Goal: Task Accomplishment & Management: Use online tool/utility

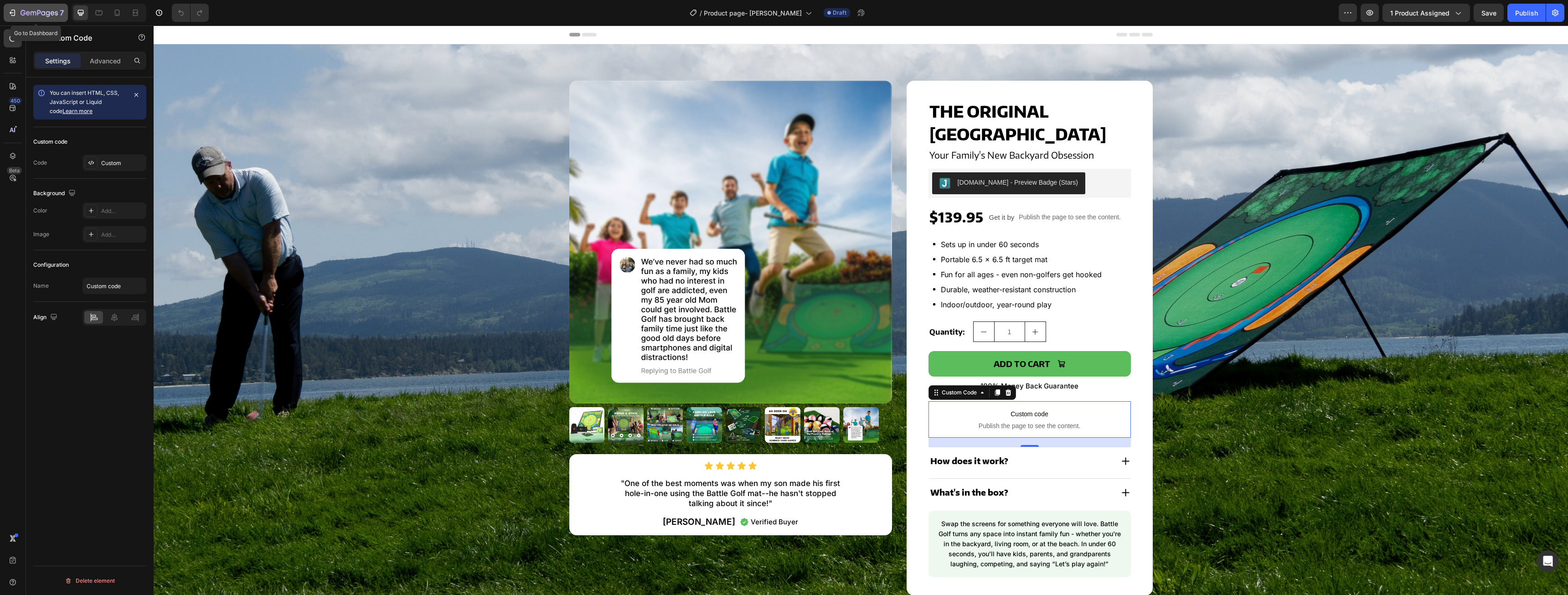
click at [15, 14] on icon "button" at bounding box center [13, 12] width 4 height 6
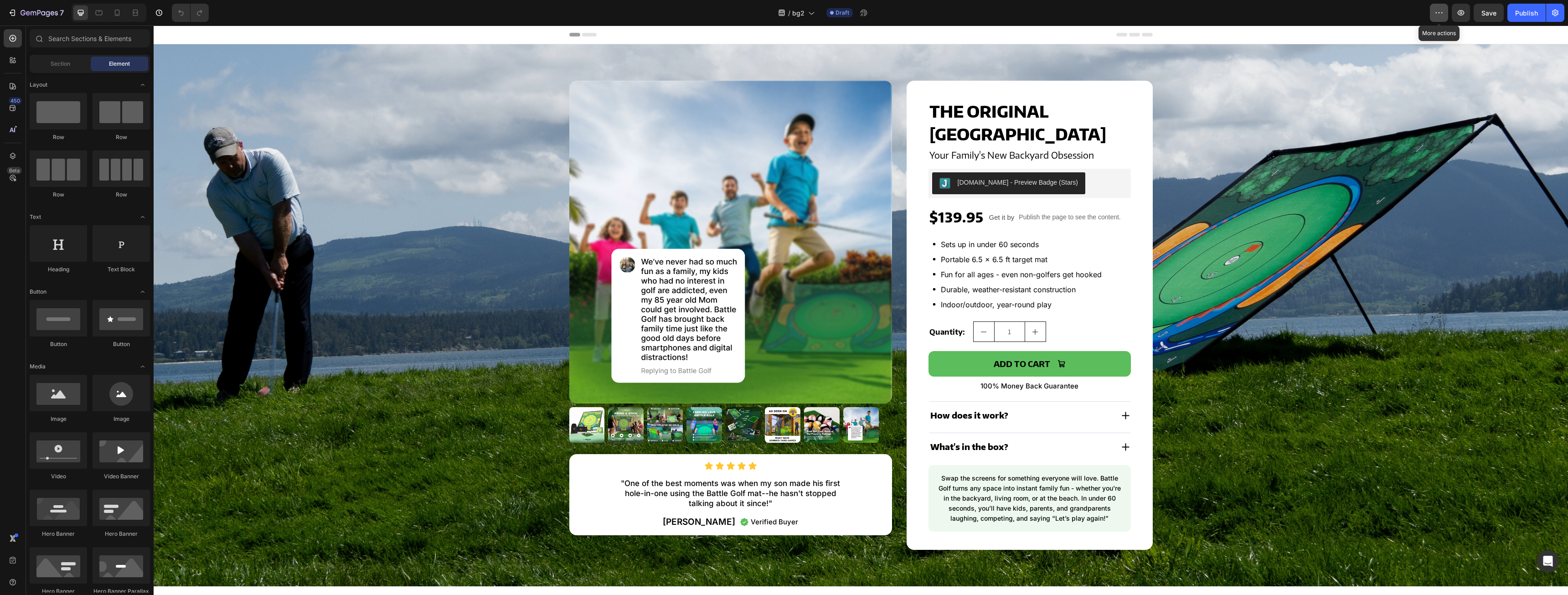
click at [1440, 8] on button "button" at bounding box center [1438, 12] width 18 height 18
click at [1440, 10] on icon "button" at bounding box center [1439, 13] width 9 height 9
click at [16, 13] on icon "button" at bounding box center [12, 13] width 9 height 9
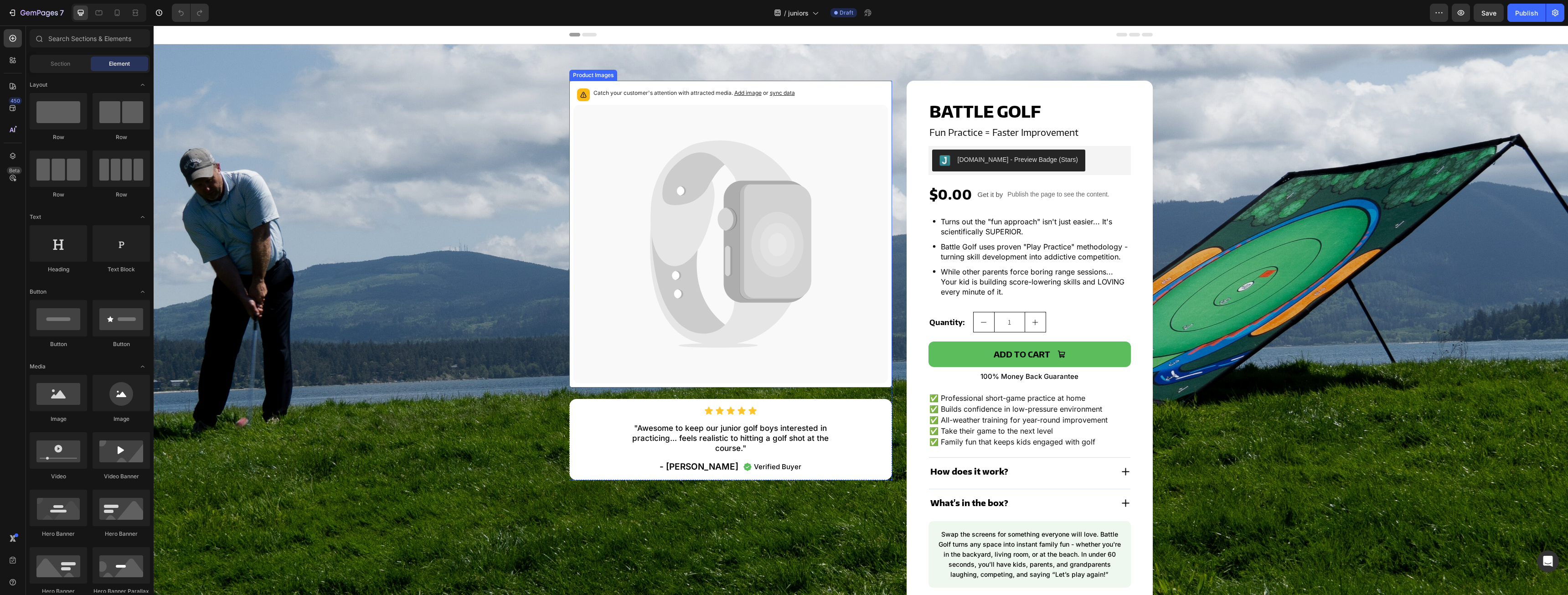
click at [633, 164] on icon at bounding box center [730, 244] width 315 height 279
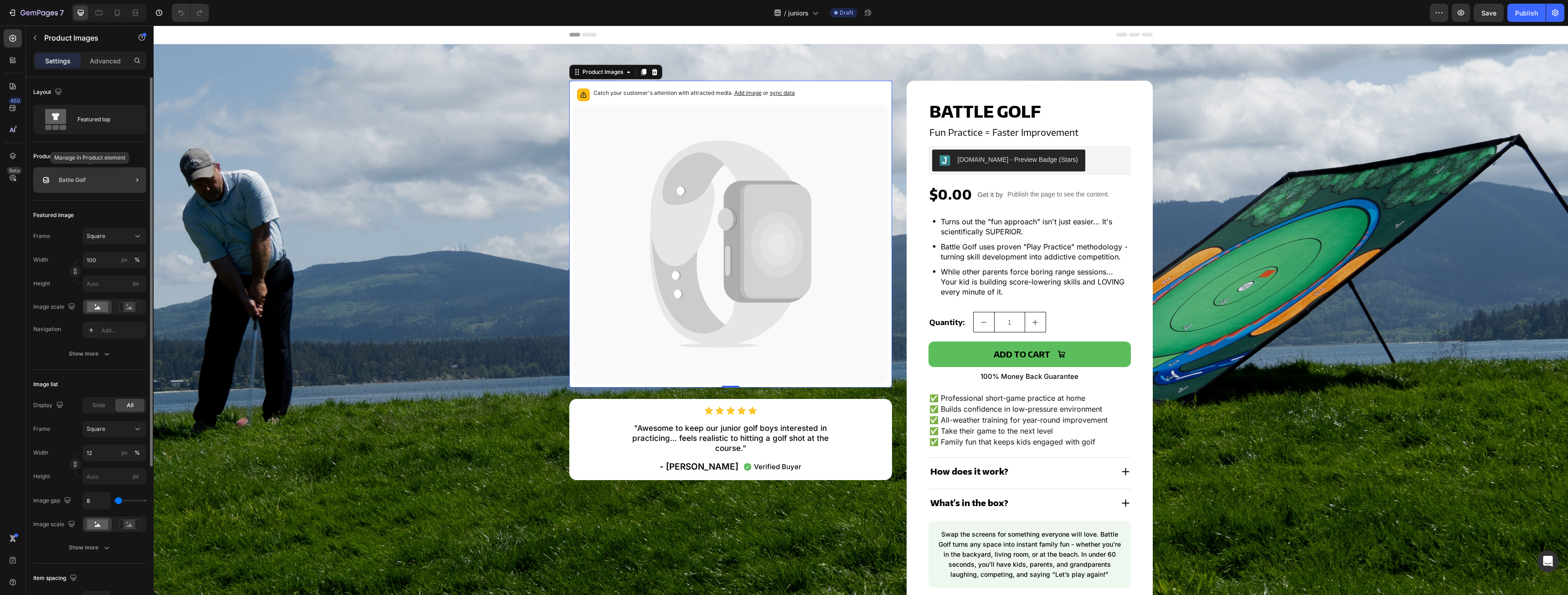
click at [91, 182] on div "Battle Golf" at bounding box center [90, 180] width 113 height 26
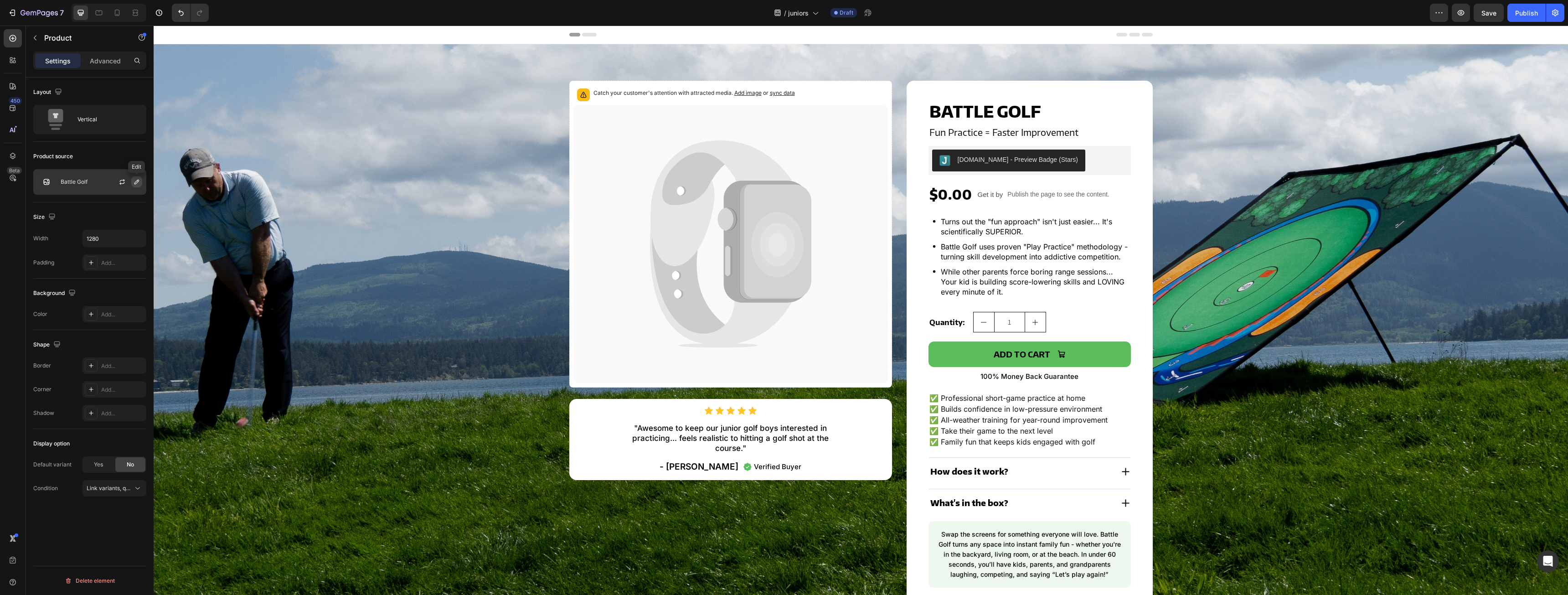
click at [139, 182] on icon "button" at bounding box center [136, 181] width 7 height 7
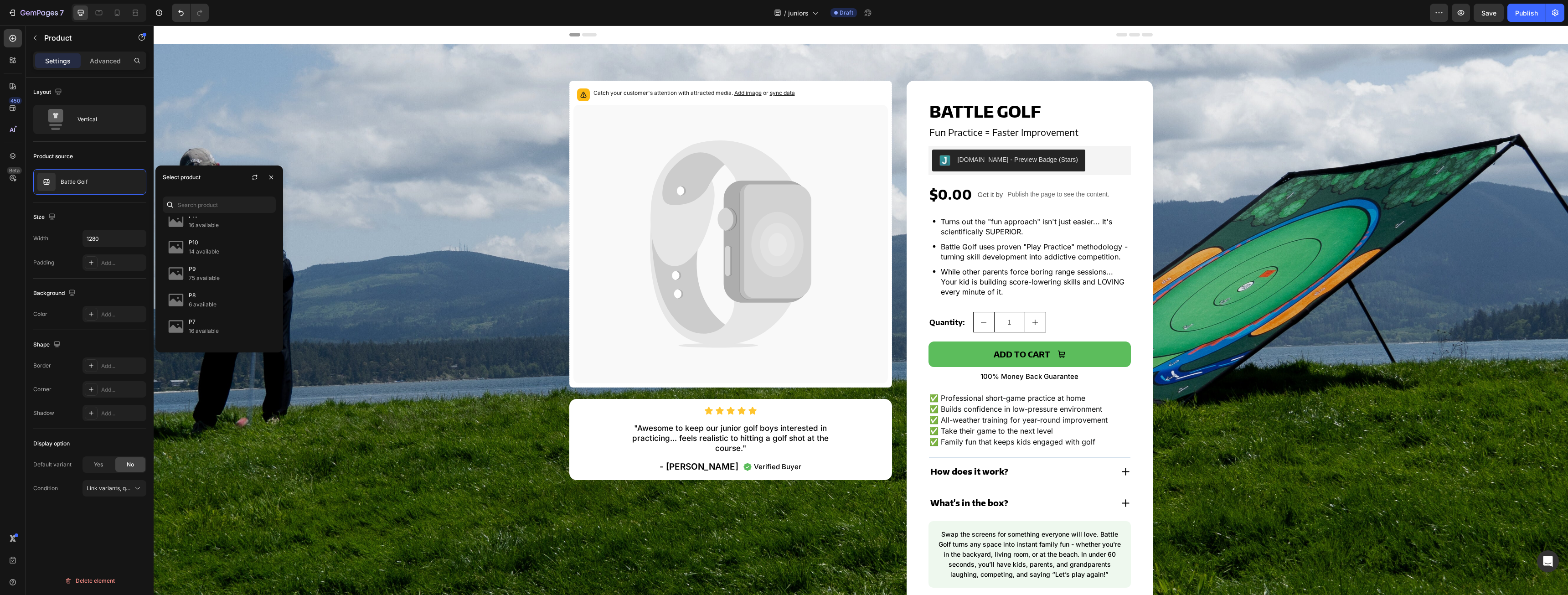
scroll to position [34, 0]
click at [100, 155] on div "Product source" at bounding box center [90, 156] width 113 height 15
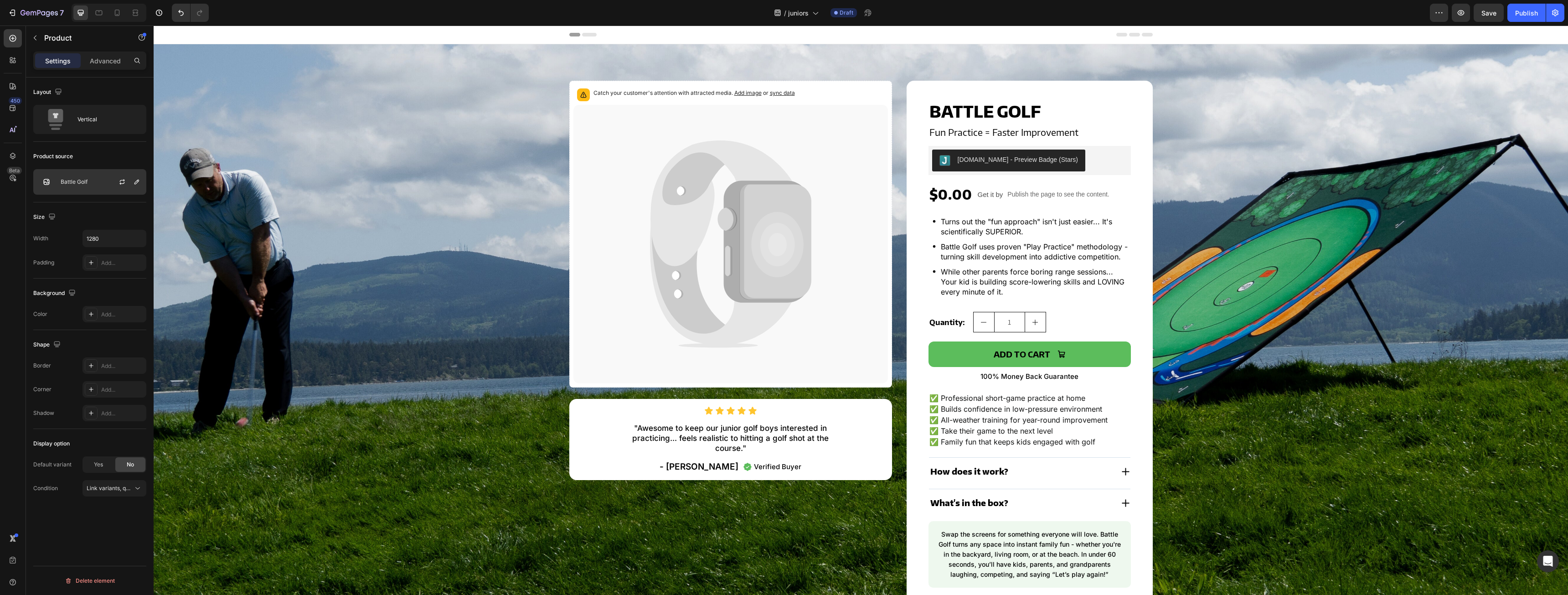
click at [103, 182] on div "Battle Golf" at bounding box center [90, 182] width 113 height 26
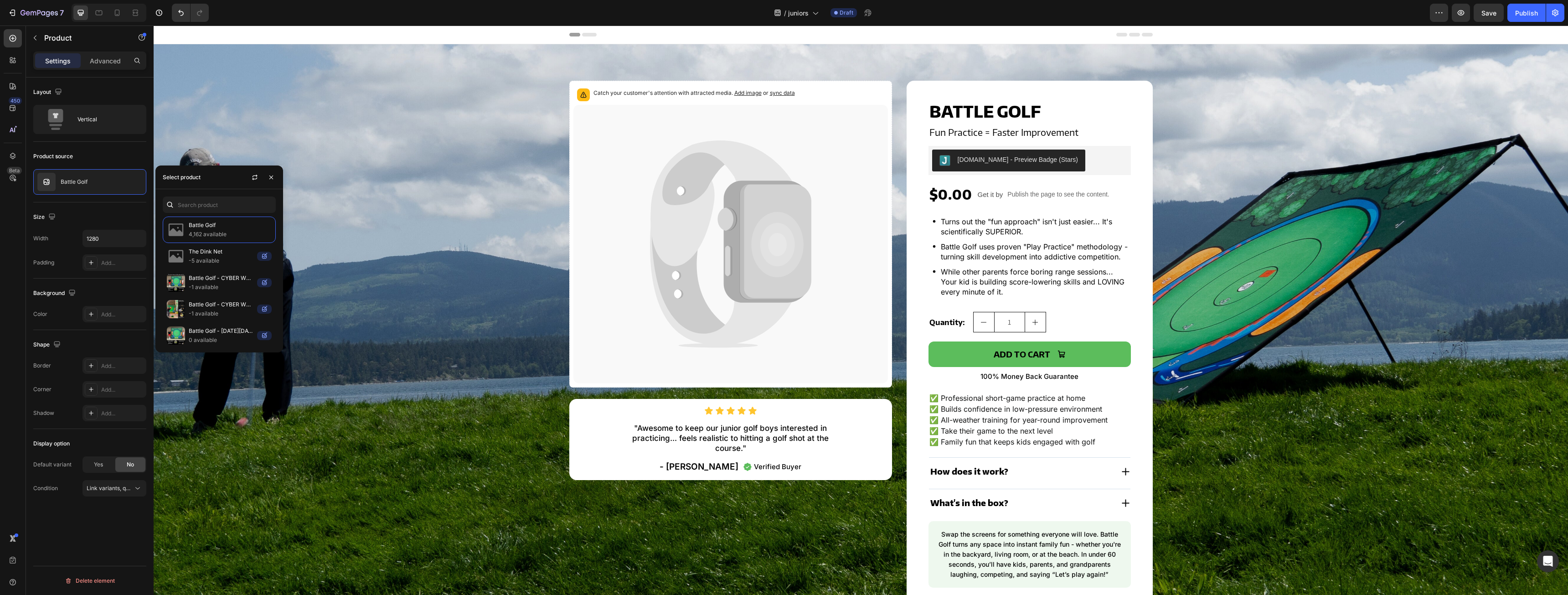
click at [118, 153] on div "Product source" at bounding box center [90, 156] width 113 height 15
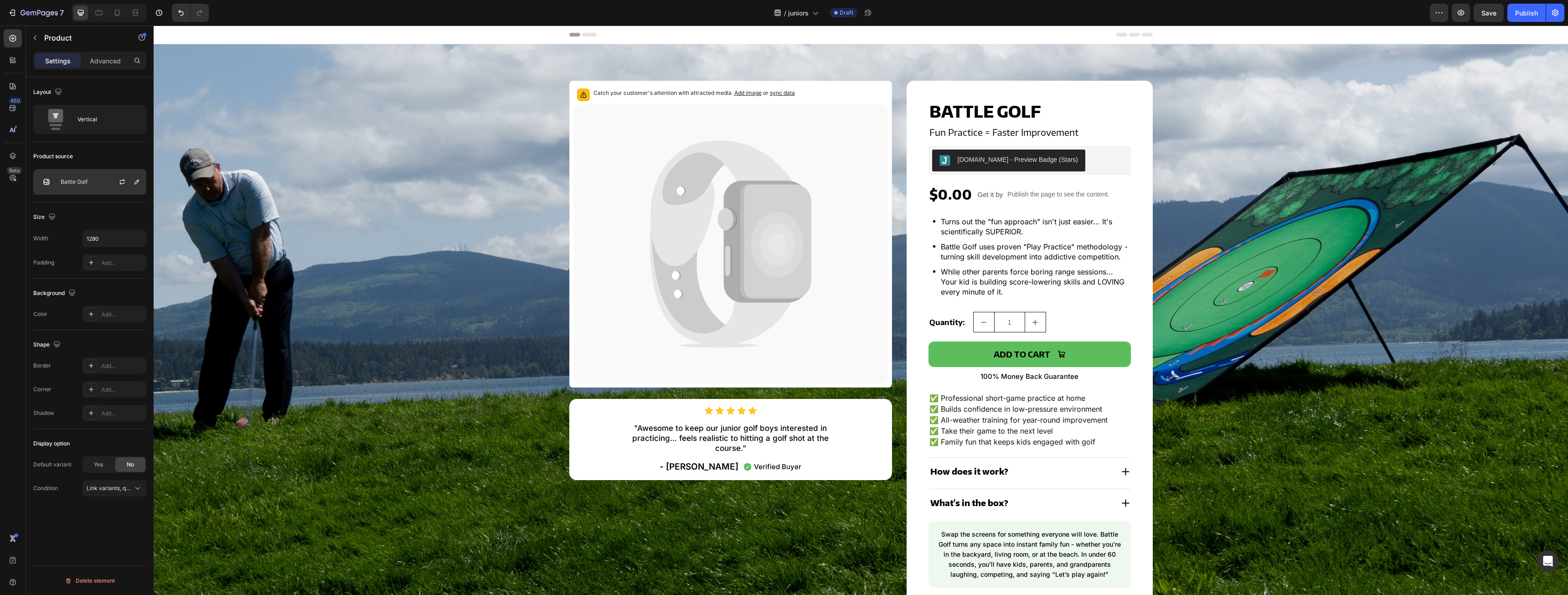
click at [91, 187] on div "Battle Golf" at bounding box center [90, 182] width 113 height 26
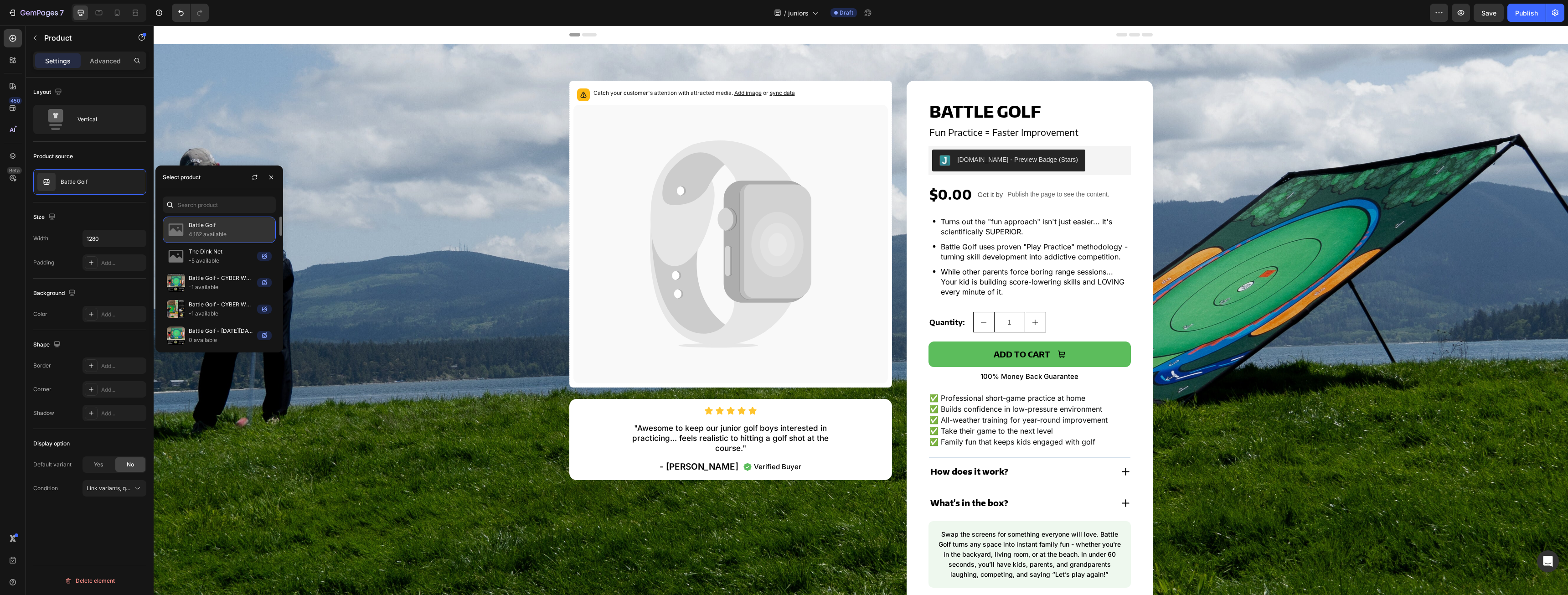
click at [221, 227] on p "Battle Golf" at bounding box center [230, 225] width 83 height 9
click at [916, 113] on div "Battle Golf Product Title Fun Practice = Faster Improvement Heading Judge.me - …" at bounding box center [1029, 343] width 246 height 525
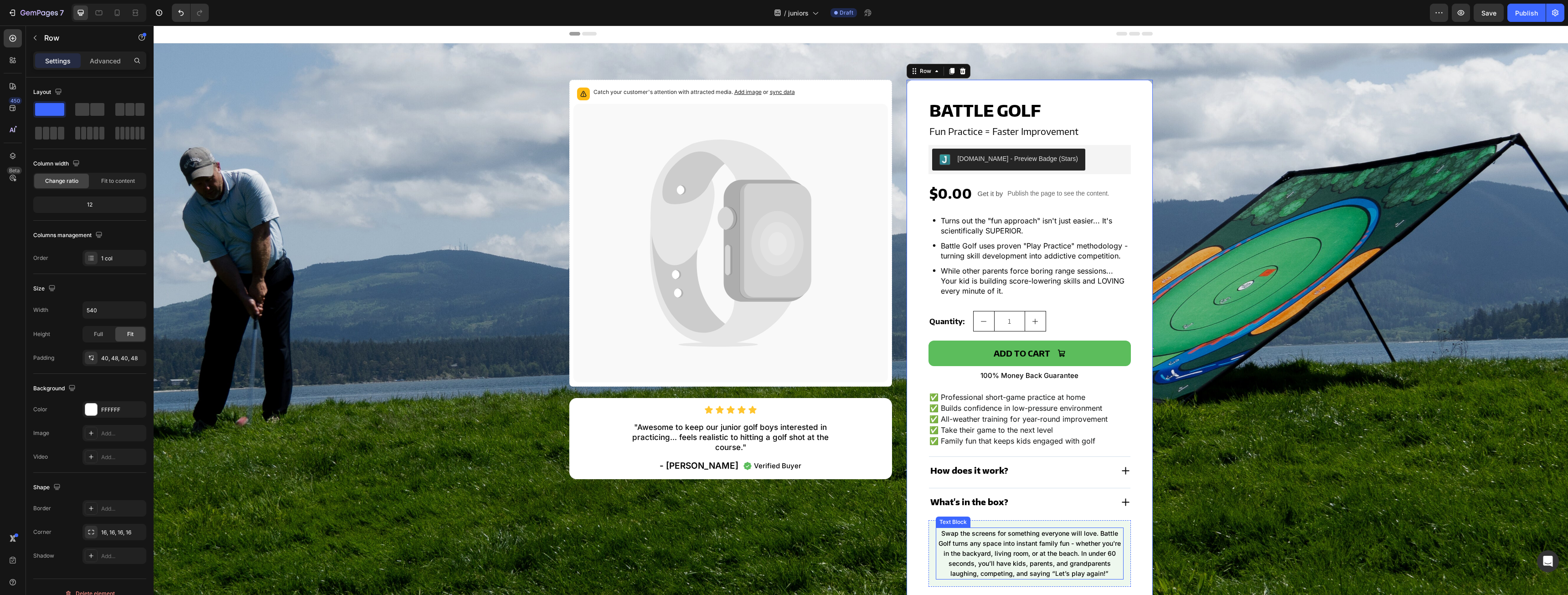
scroll to position [0, 0]
click at [768, 176] on icon at bounding box center [722, 203] width 142 height 126
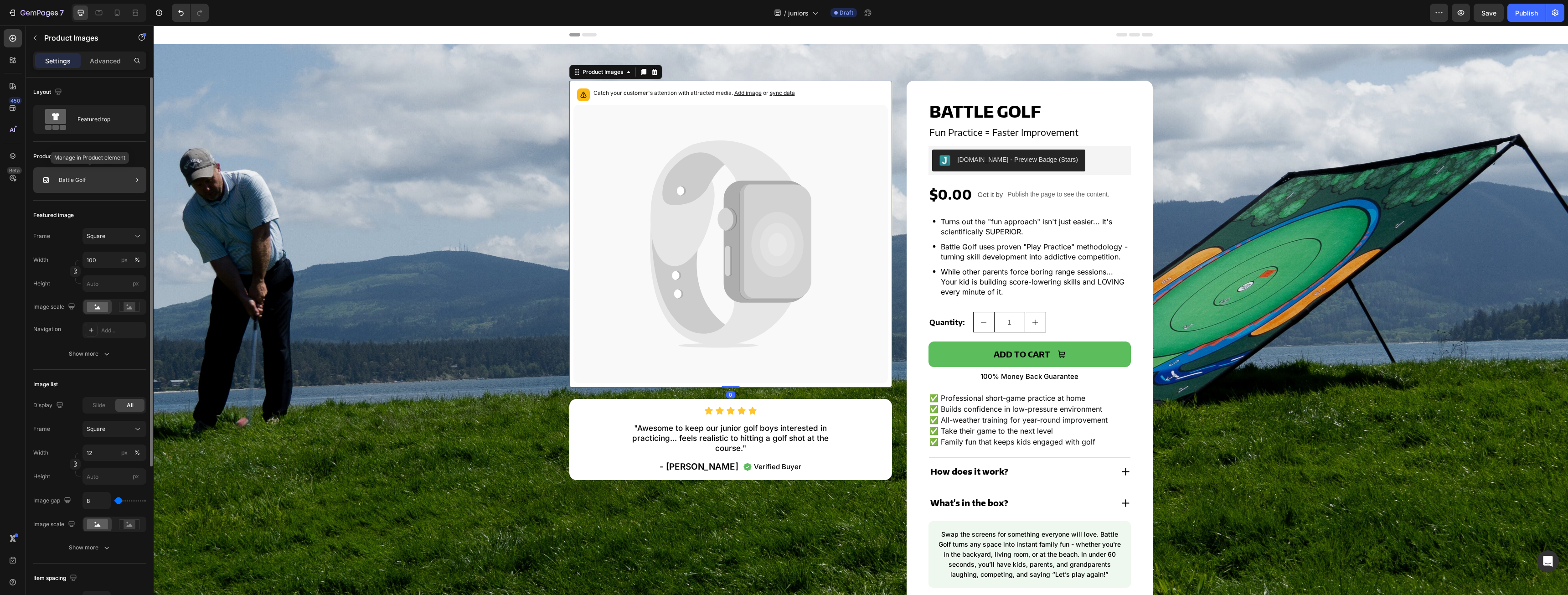
click at [66, 171] on div "Battle Golf" at bounding box center [90, 180] width 113 height 26
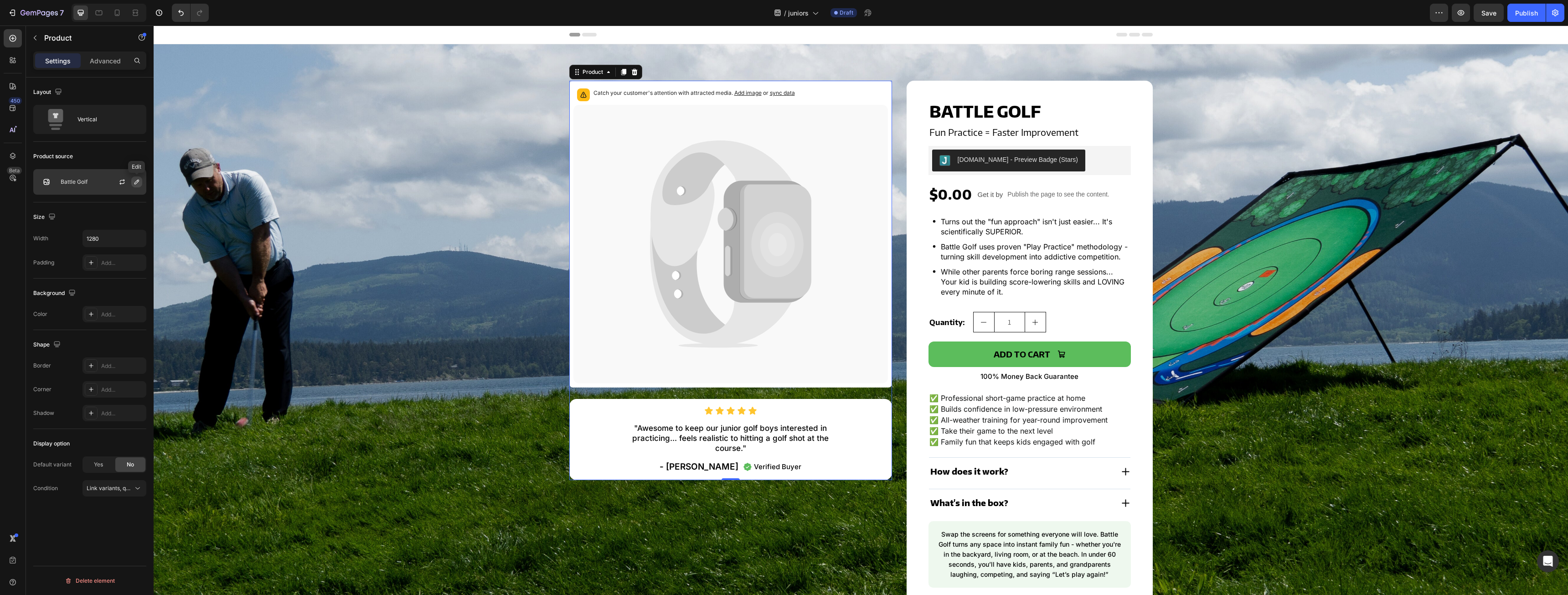
click at [136, 182] on icon "button" at bounding box center [136, 181] width 7 height 7
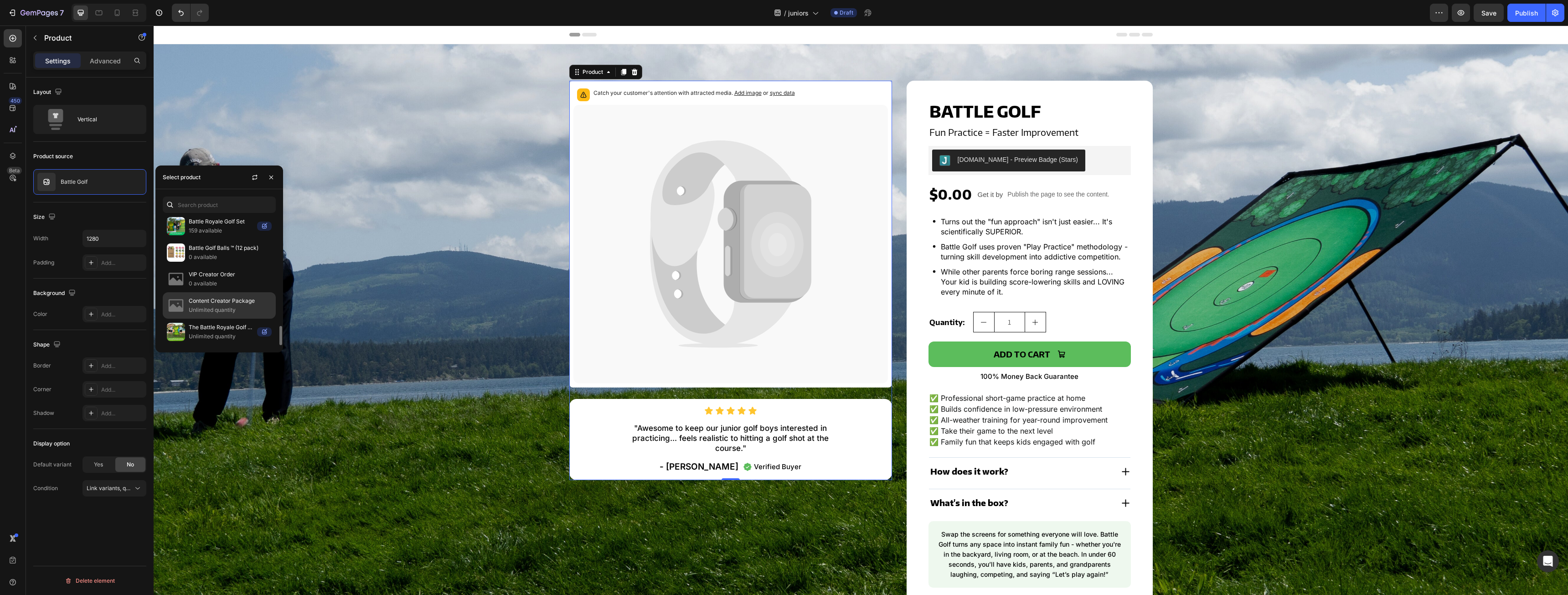
scroll to position [626, 0]
click at [217, 261] on p "THE ORIGINAL [GEOGRAPHIC_DATA]" at bounding box center [230, 260] width 83 height 9
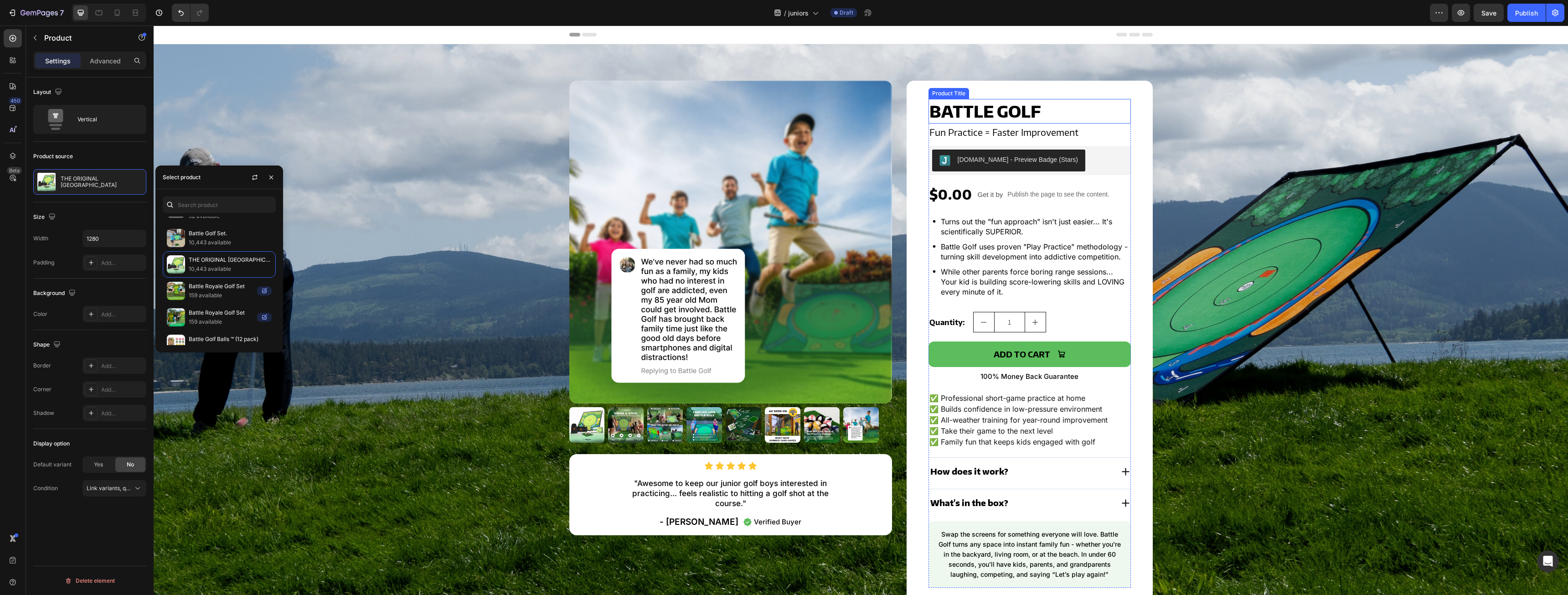
click at [1012, 114] on h2 "Battle Golf" at bounding box center [1029, 112] width 202 height 25
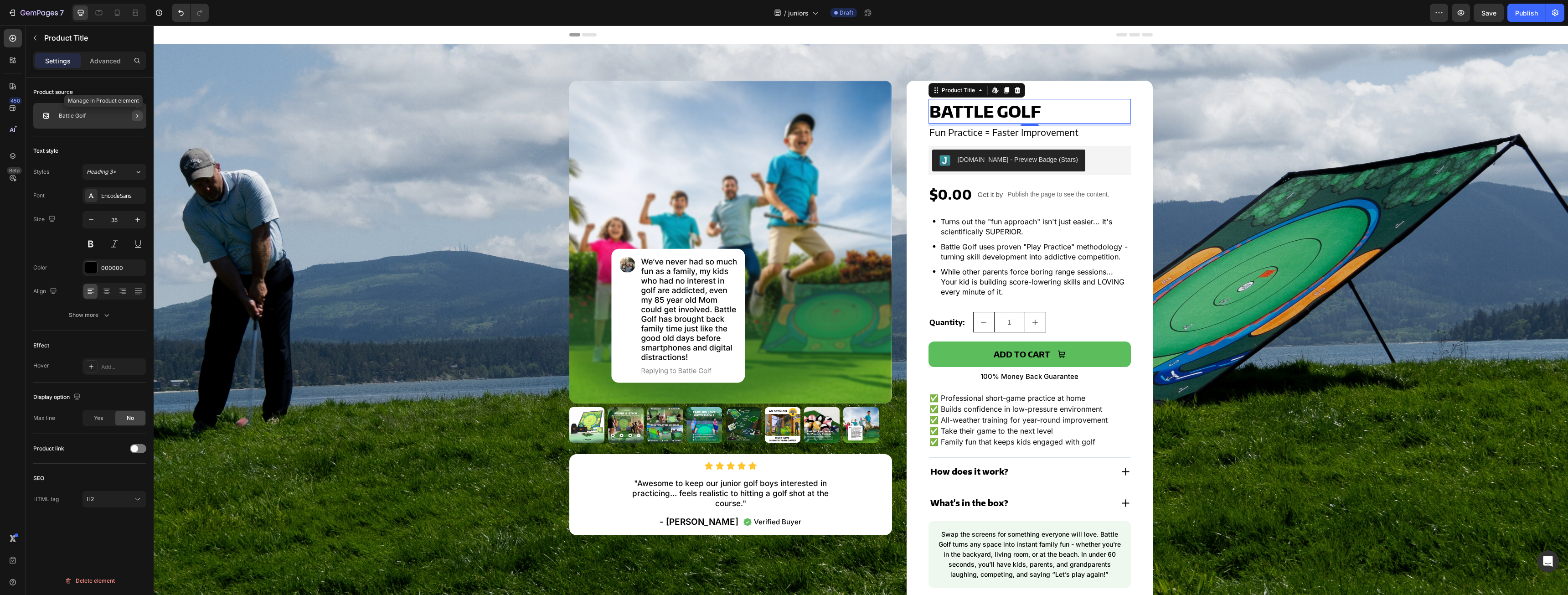
click at [136, 116] on icon "button" at bounding box center [137, 116] width 7 height 7
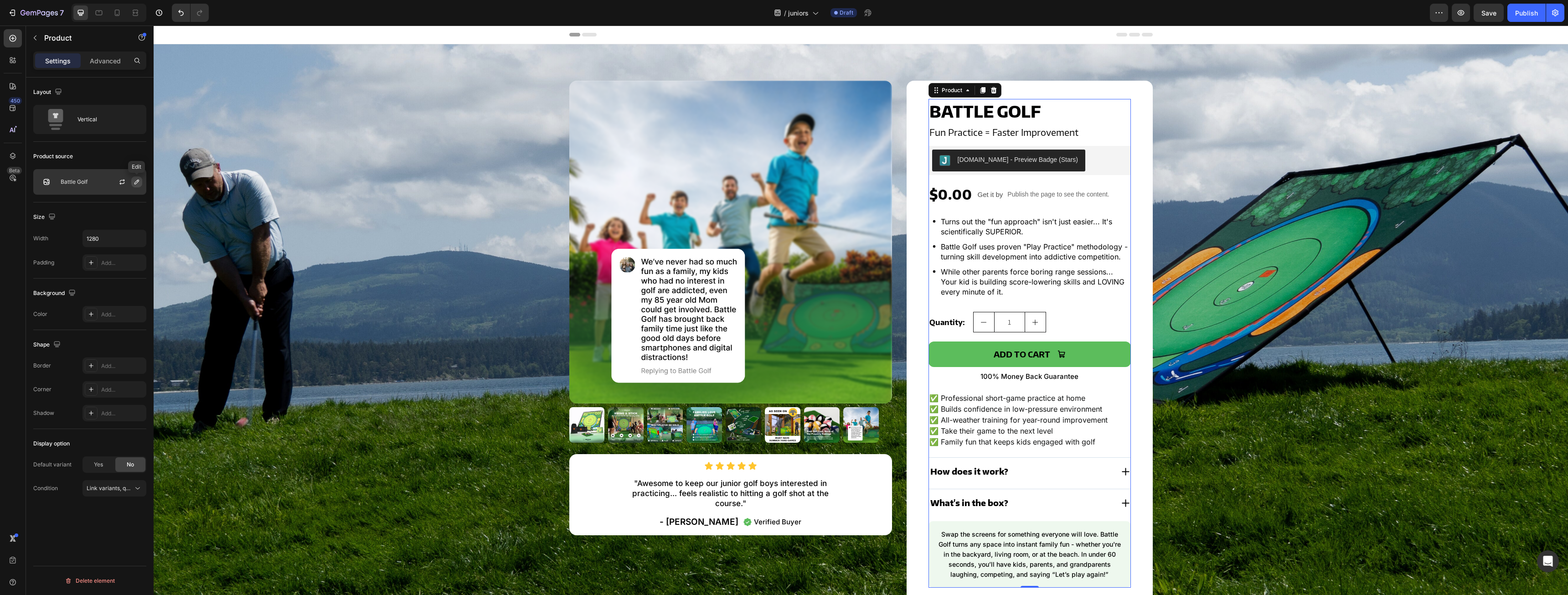
click at [136, 181] on icon "button" at bounding box center [137, 182] width 5 height 5
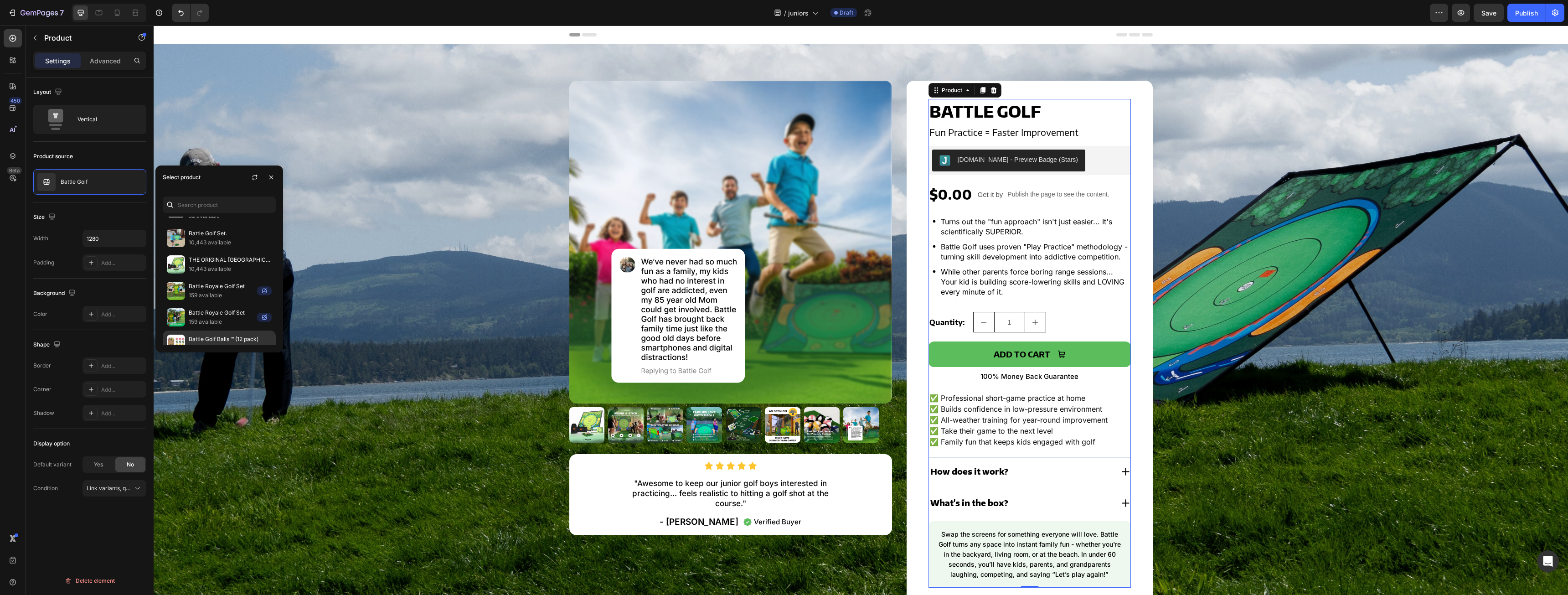
scroll to position [581, 0]
click at [219, 310] on p "10,443 available" at bounding box center [230, 315] width 83 height 9
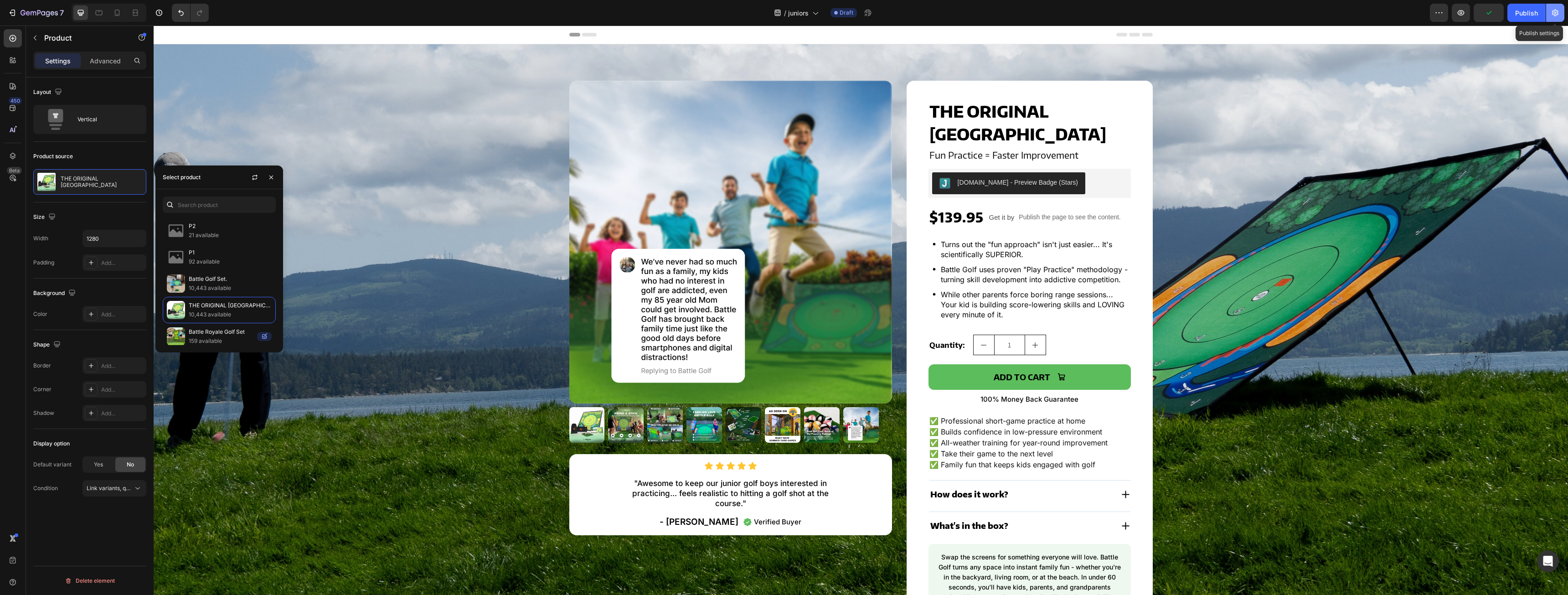
click at [1556, 15] on icon "button" at bounding box center [1555, 12] width 6 height 7
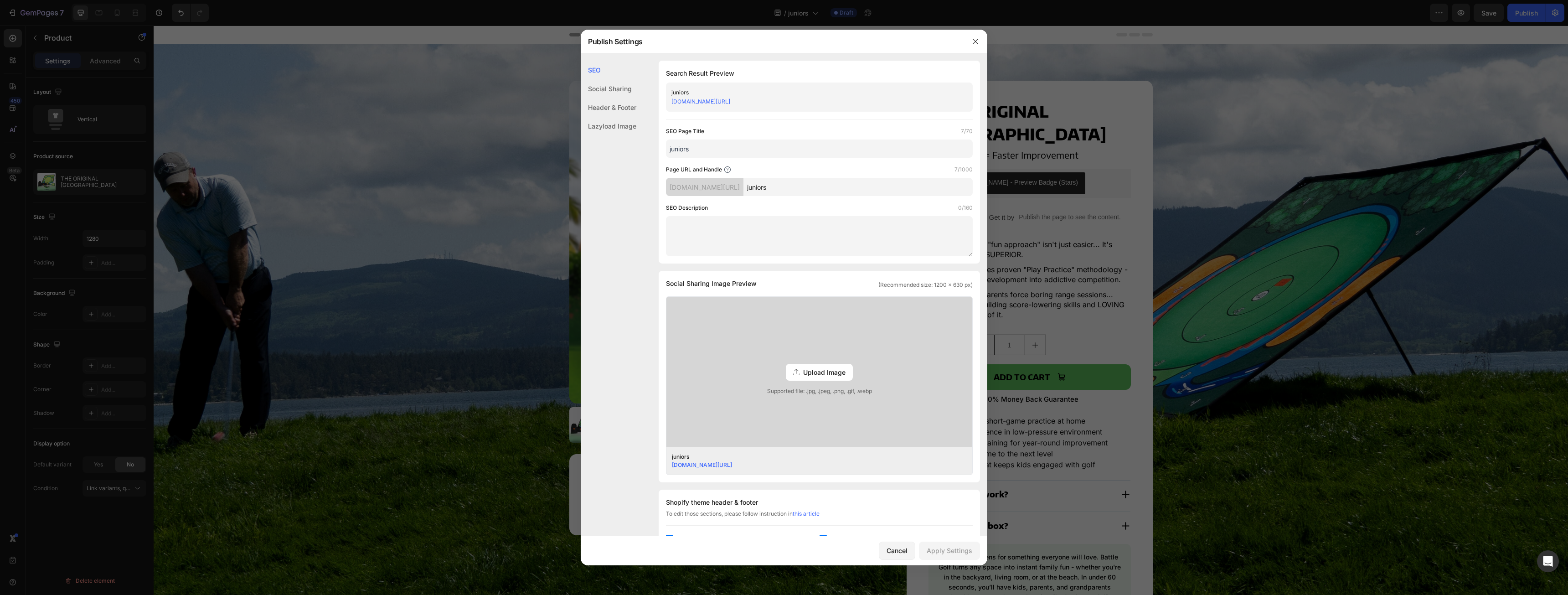
click at [820, 187] on input "juniors" at bounding box center [858, 187] width 230 height 18
click at [706, 137] on div "SEO Page Title 7/70 juniors" at bounding box center [819, 142] width 307 height 31
click at [699, 144] on input "juniors" at bounding box center [819, 148] width 307 height 18
drag, startPoint x: 786, startPoint y: 193, endPoint x: 818, endPoint y: 193, distance: 32.0
click at [815, 193] on div "battleroyalegolf.myshopify.com/pages/ juniors" at bounding box center [819, 187] width 307 height 18
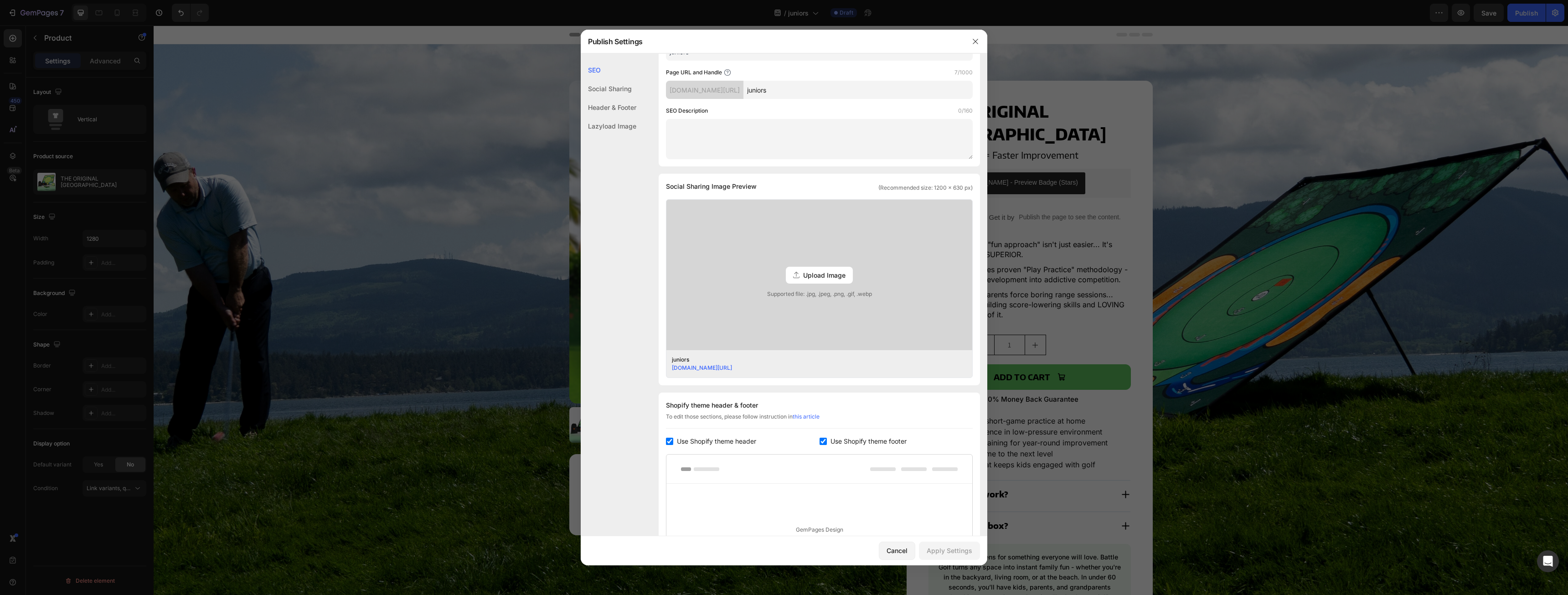
scroll to position [0, 0]
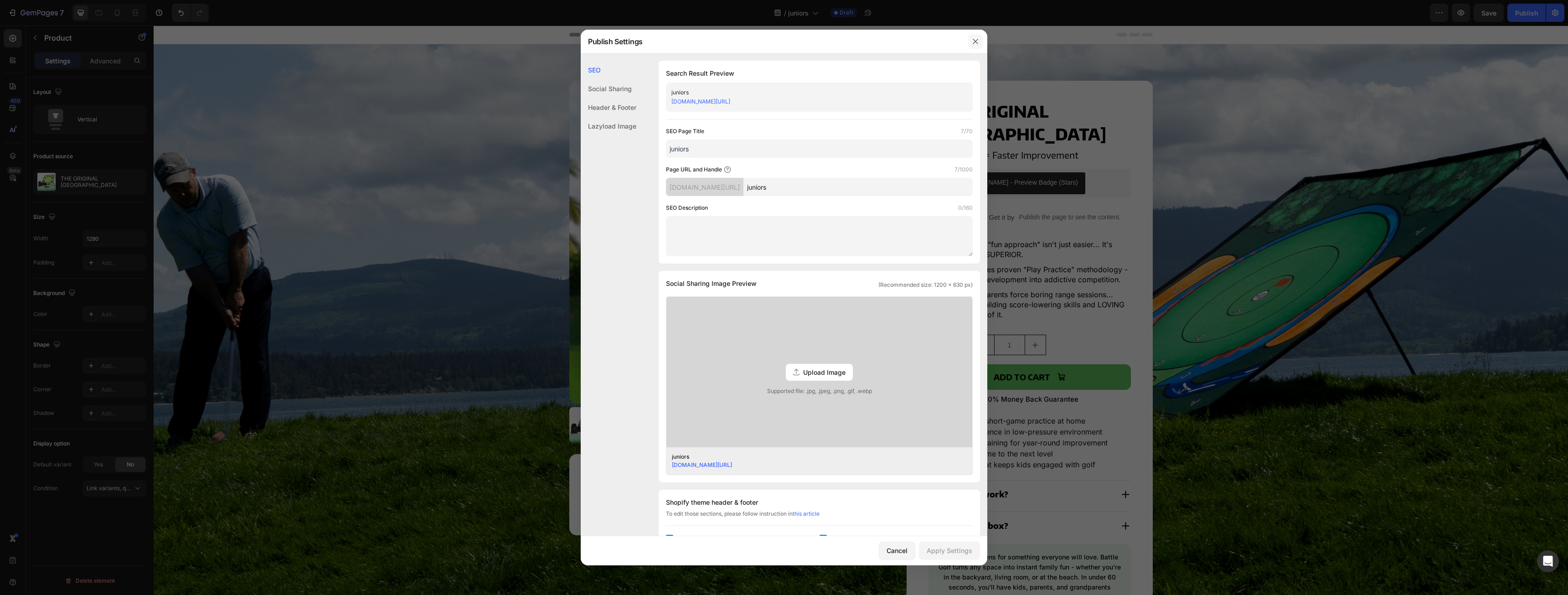
click at [979, 42] on button "button" at bounding box center [975, 41] width 15 height 15
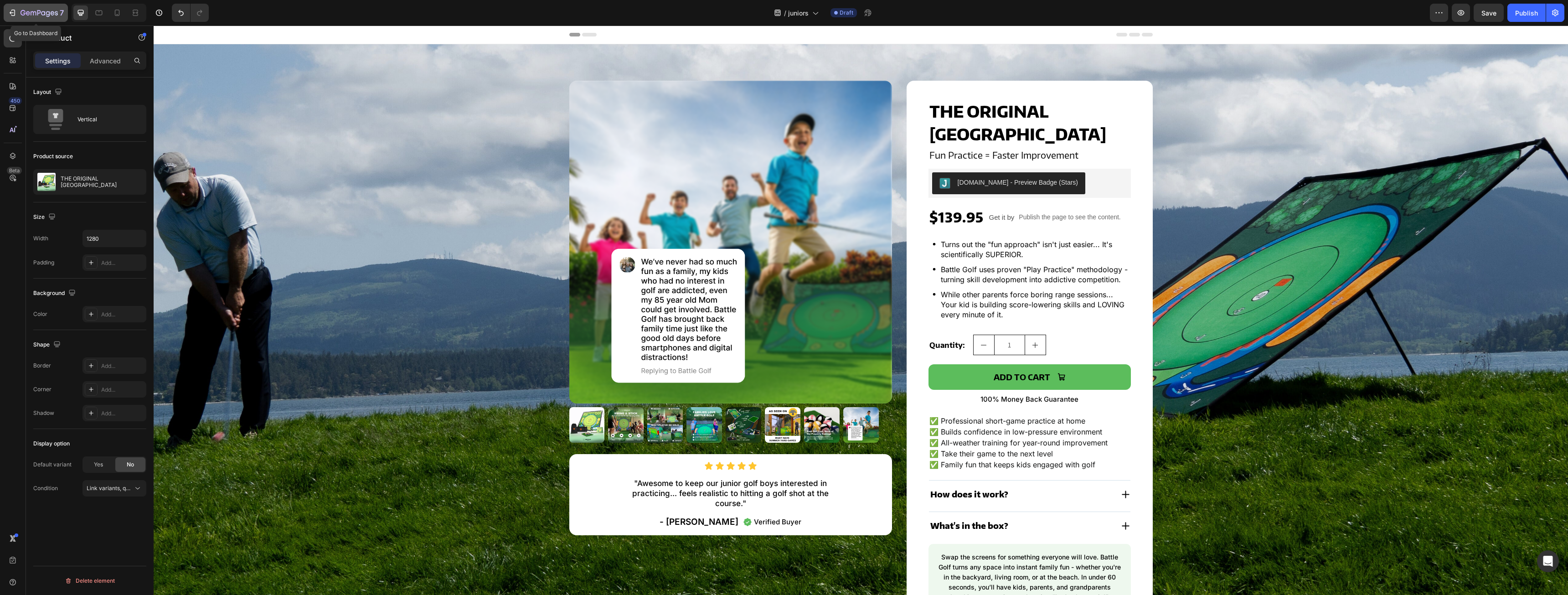
click at [22, 12] on icon "button" at bounding box center [39, 13] width 37 height 8
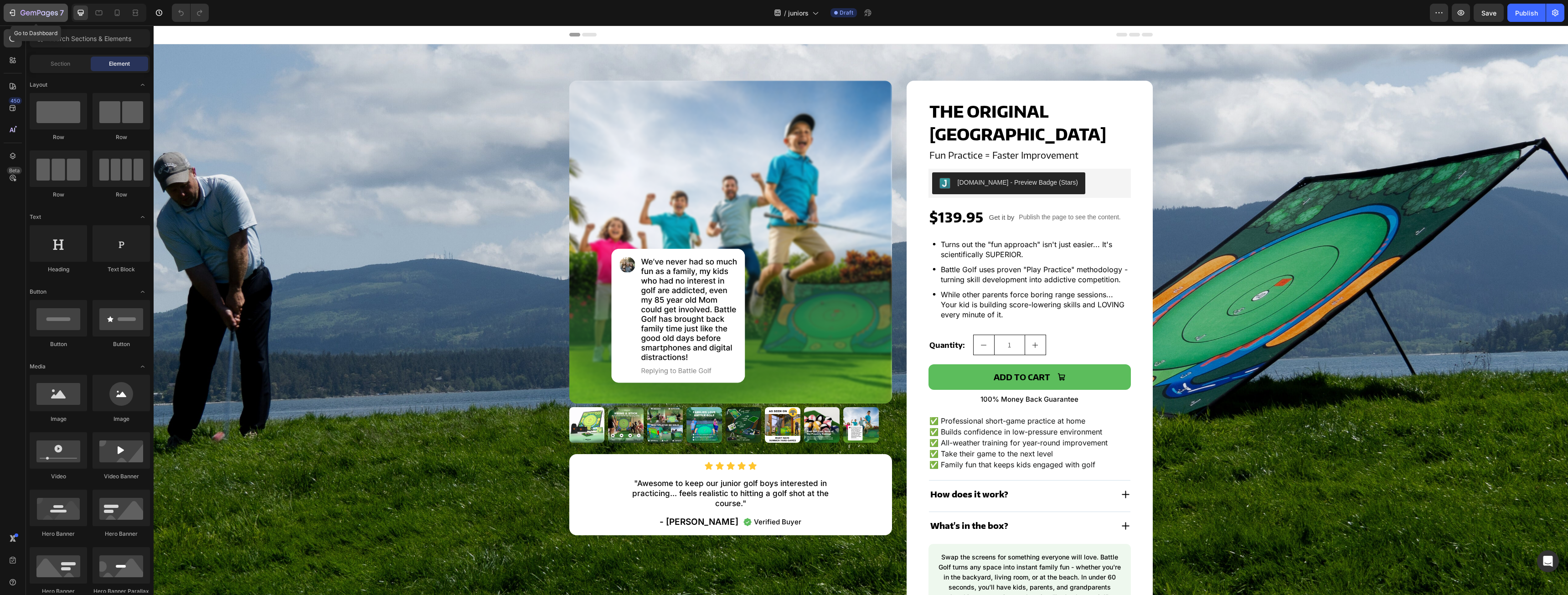
click at [17, 15] on div "7" at bounding box center [36, 12] width 56 height 11
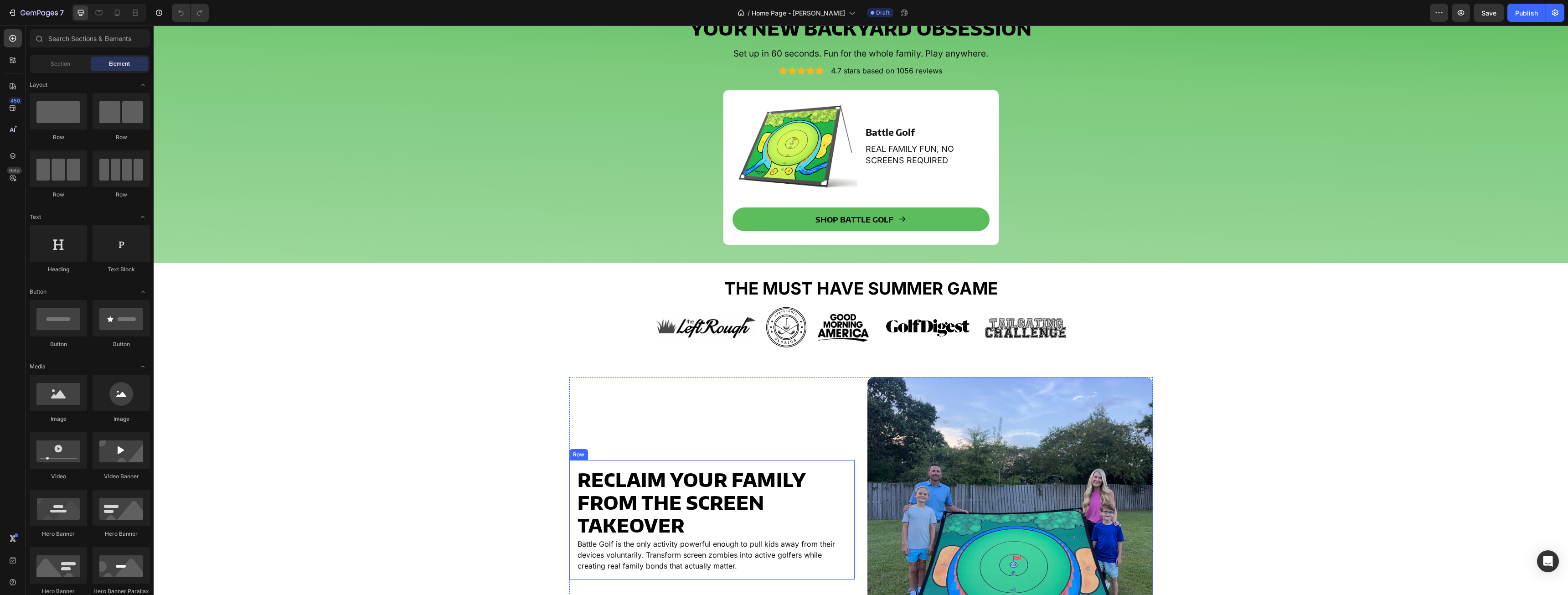
scroll to position [45, 0]
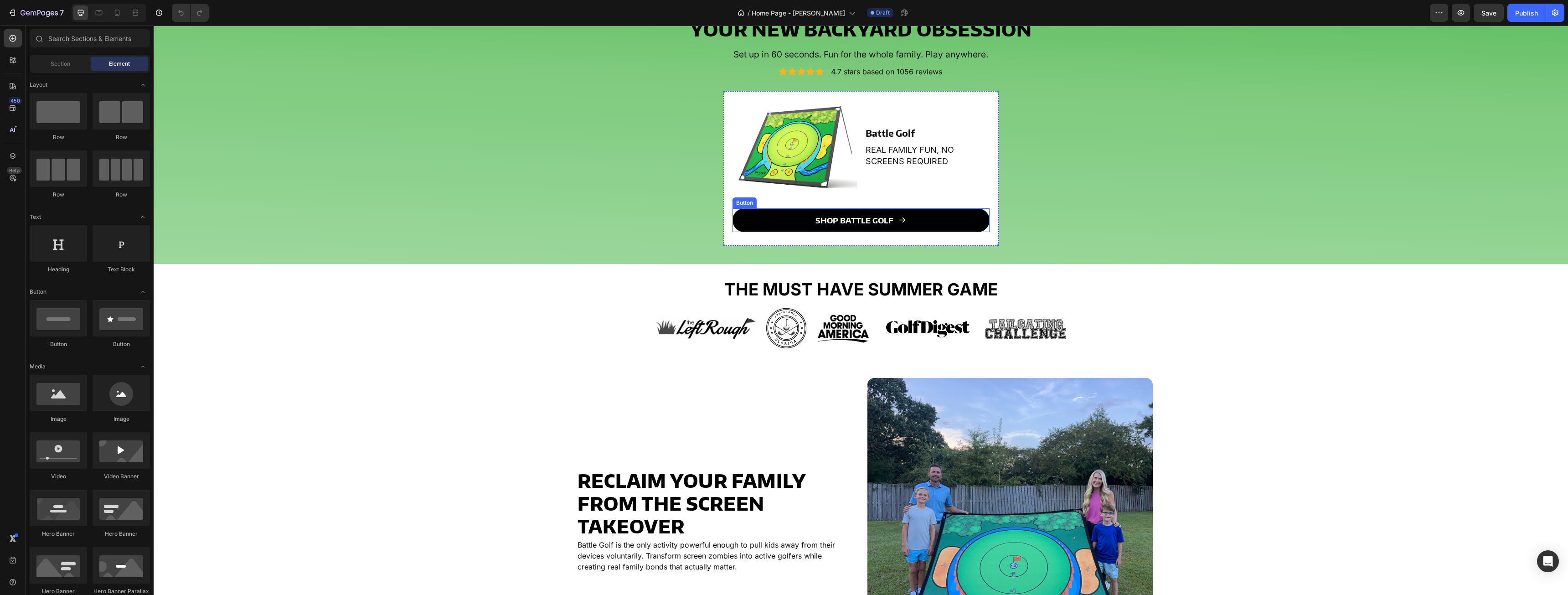
click at [983, 224] on link "Shop Battle Golf" at bounding box center [861, 220] width 257 height 23
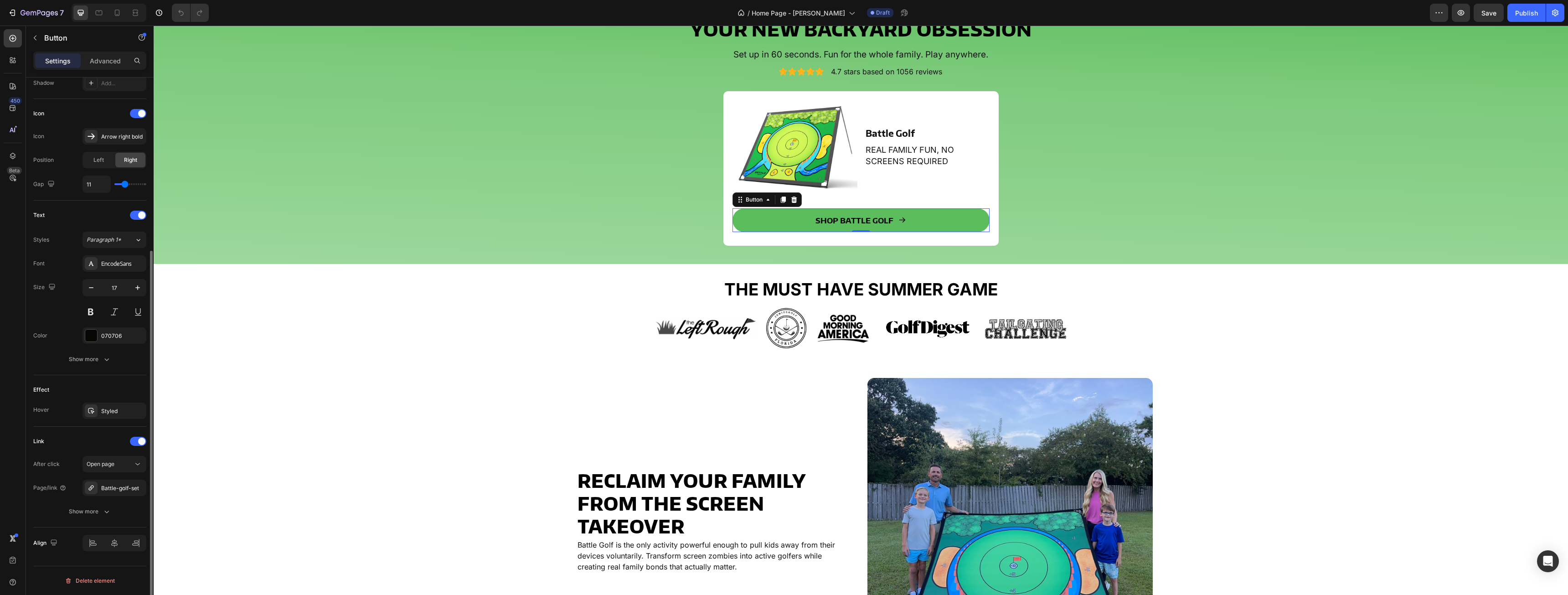
scroll to position [0, 0]
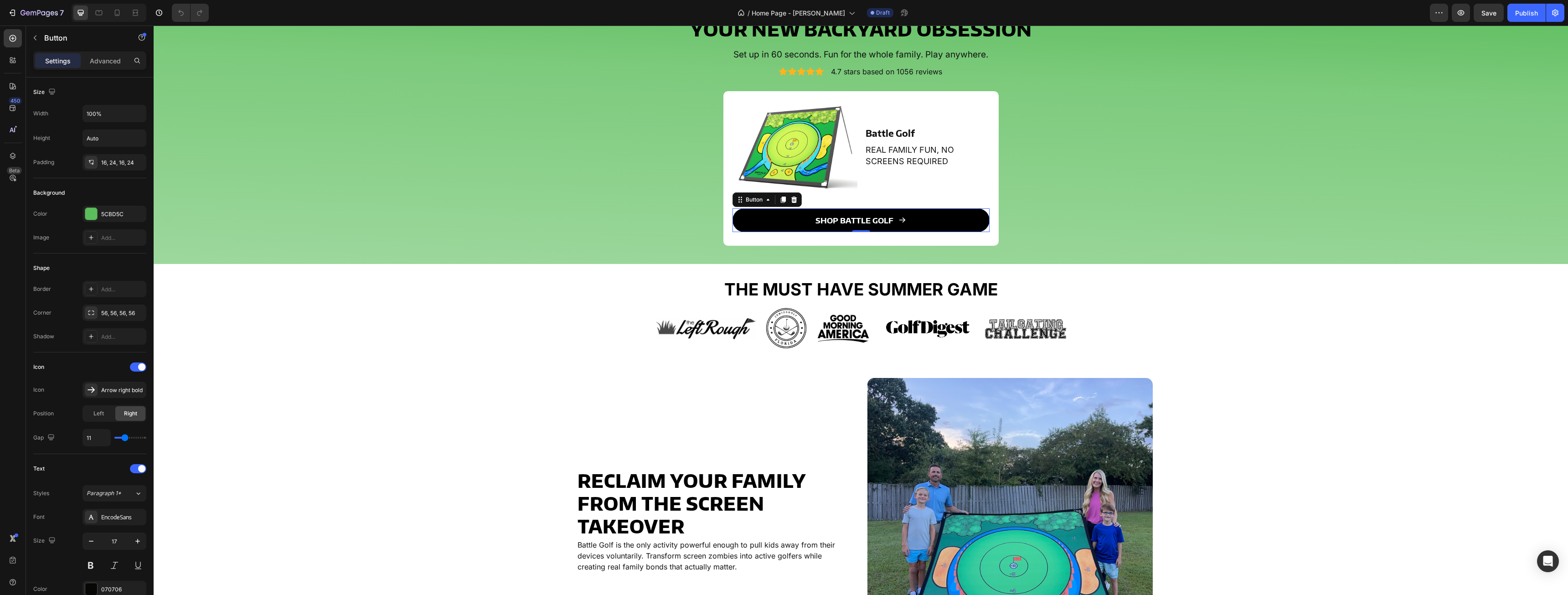
click at [918, 220] on link "Shop Battle Golf" at bounding box center [861, 220] width 257 height 23
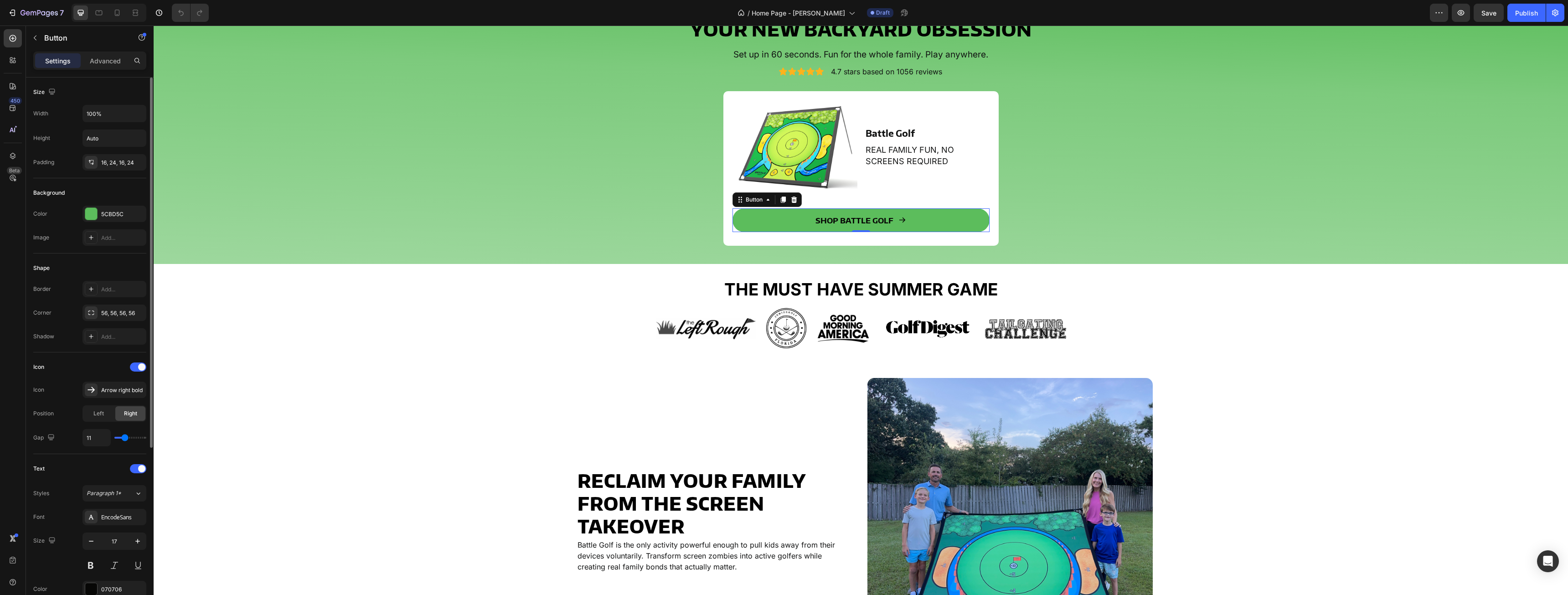
scroll to position [254, 0]
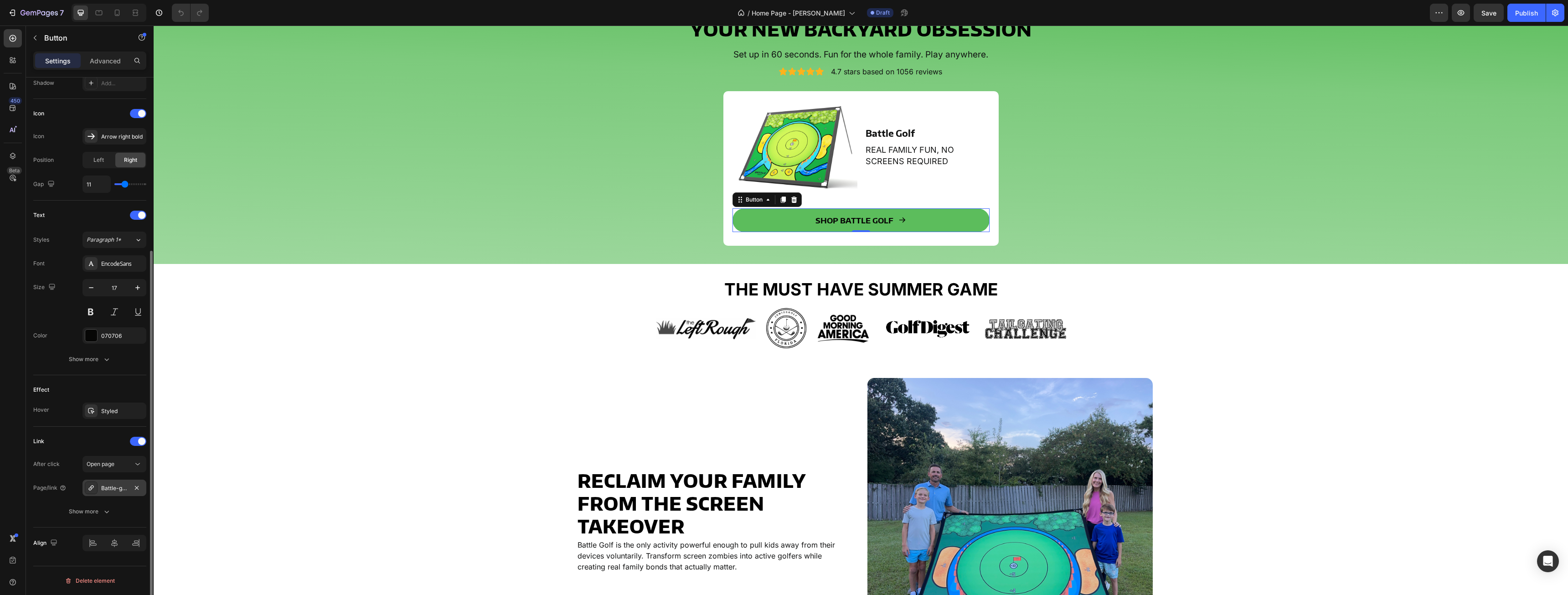
click at [109, 490] on div "Battle-golf-set" at bounding box center [115, 488] width 27 height 9
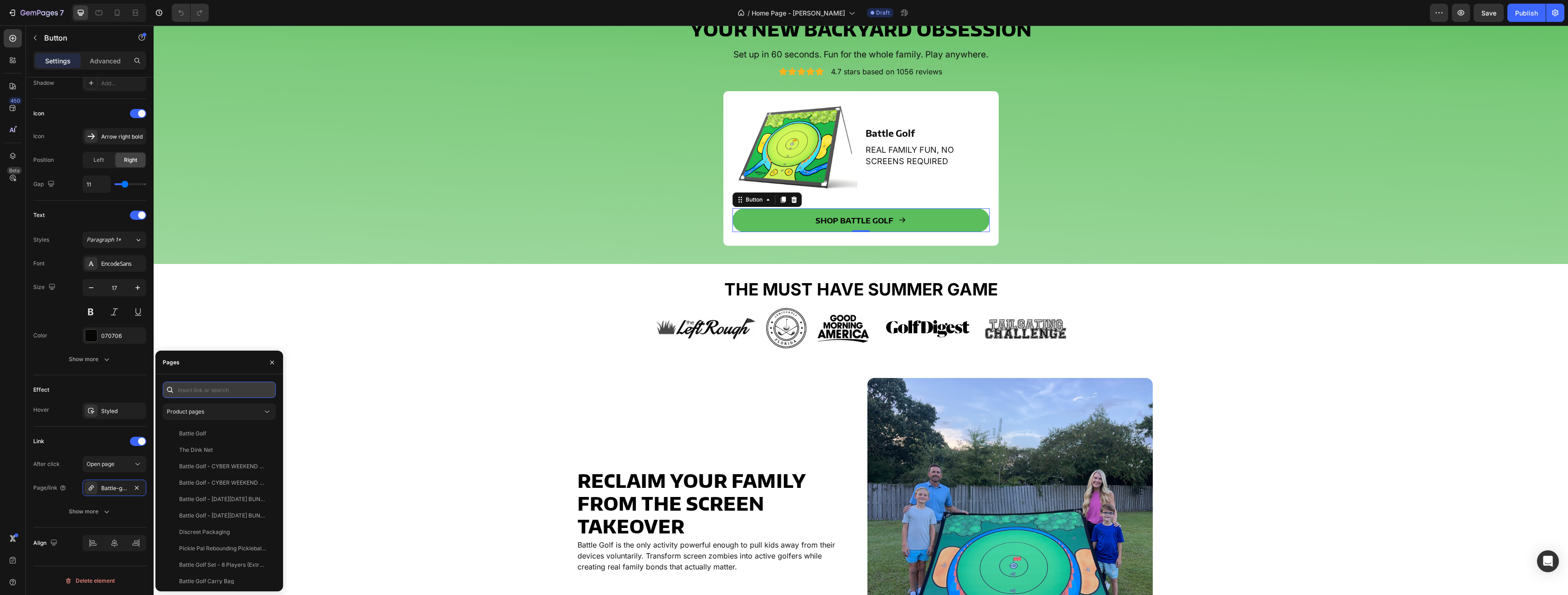
click at [205, 392] on input "text" at bounding box center [219, 390] width 113 height 16
type input "bat"
click at [43, 433] on div "Link After click Open page Page/link THE ORIGINAL BATTLE GOLF ARENA Show more" at bounding box center [90, 476] width 113 height 101
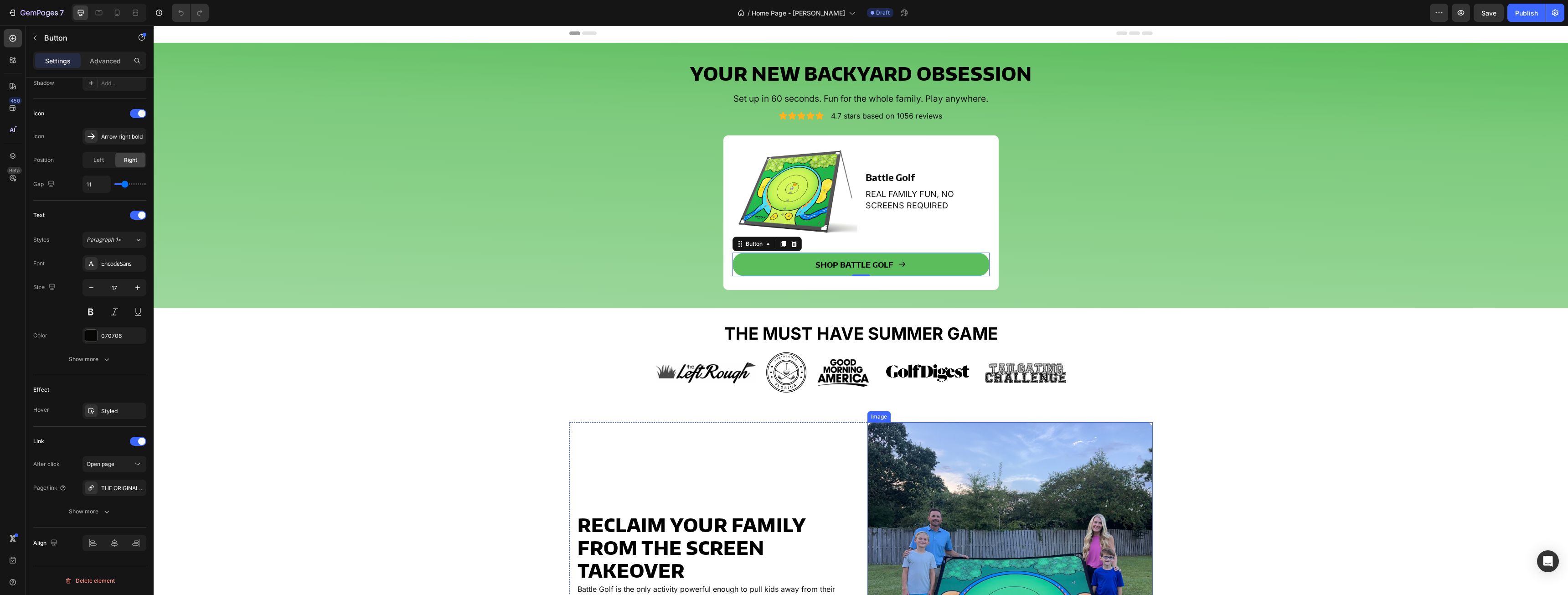
scroll to position [0, 0]
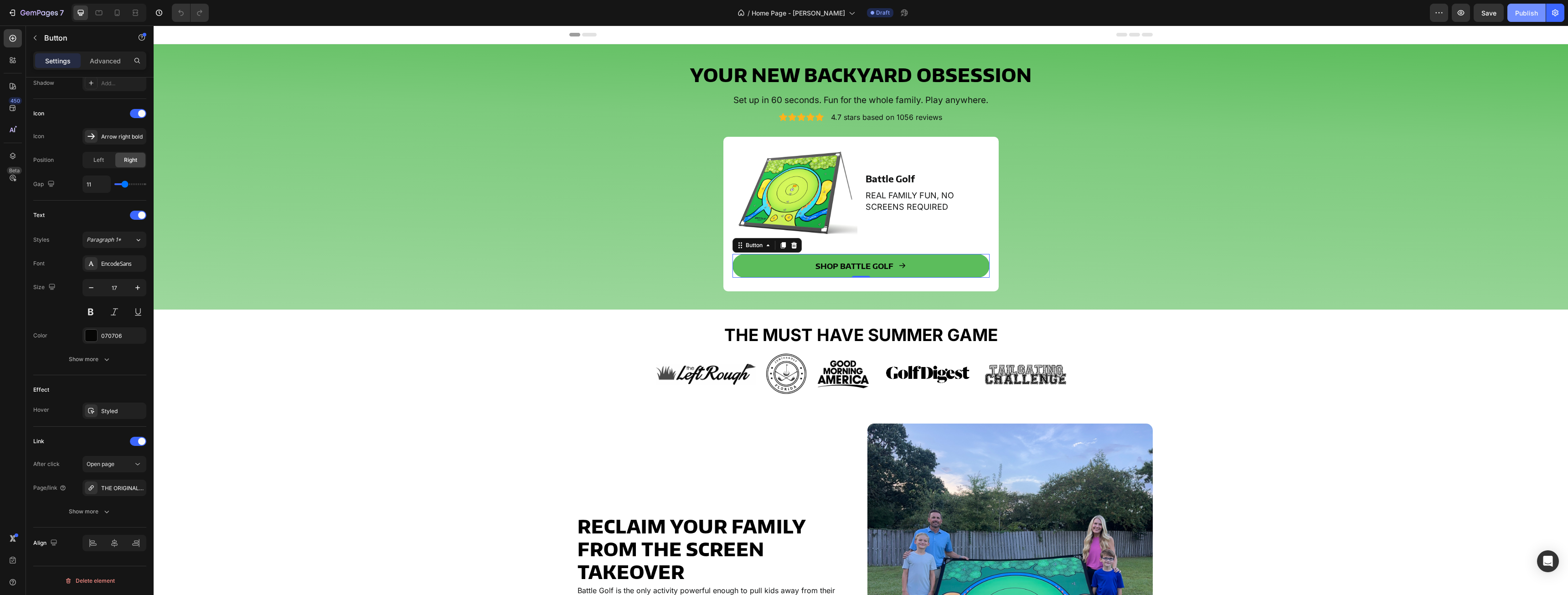
click at [1531, 12] on div "Publish" at bounding box center [1526, 13] width 23 height 9
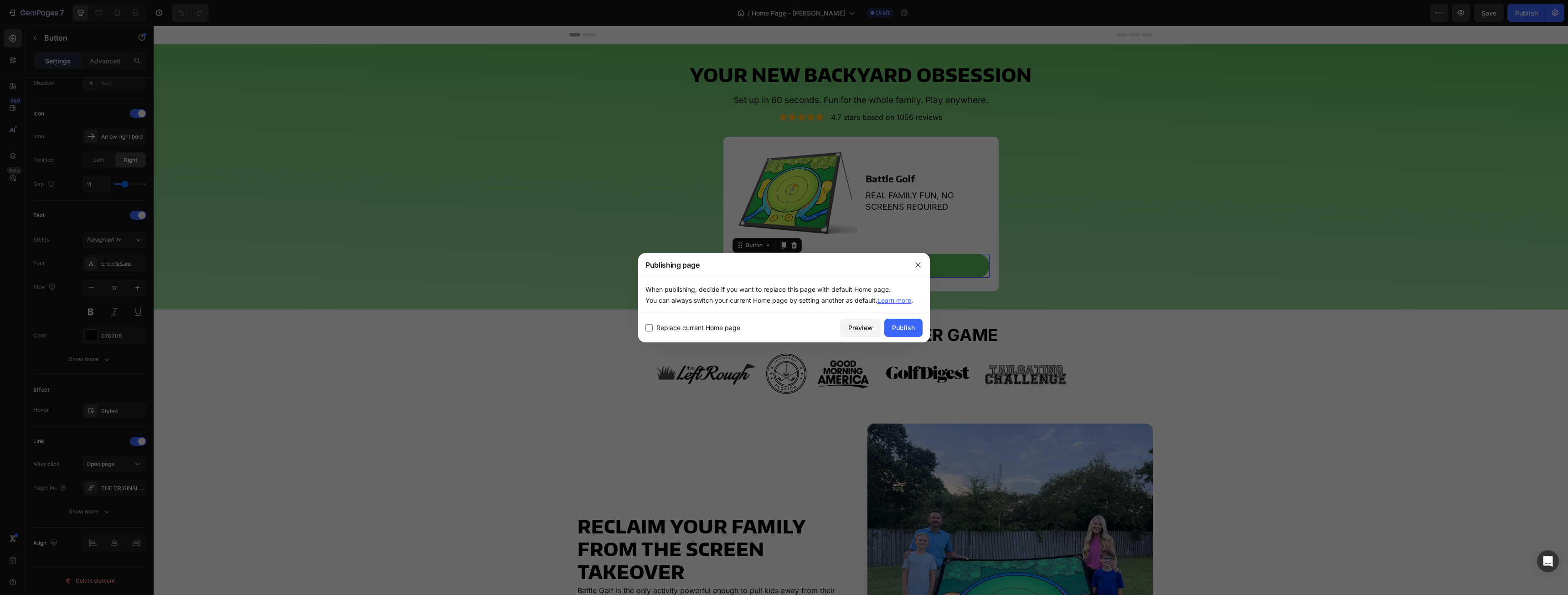
click at [660, 331] on span "Replace current Home page" at bounding box center [697, 328] width 84 height 11
checkbox input "true"
click at [903, 330] on div "Publish" at bounding box center [903, 327] width 23 height 9
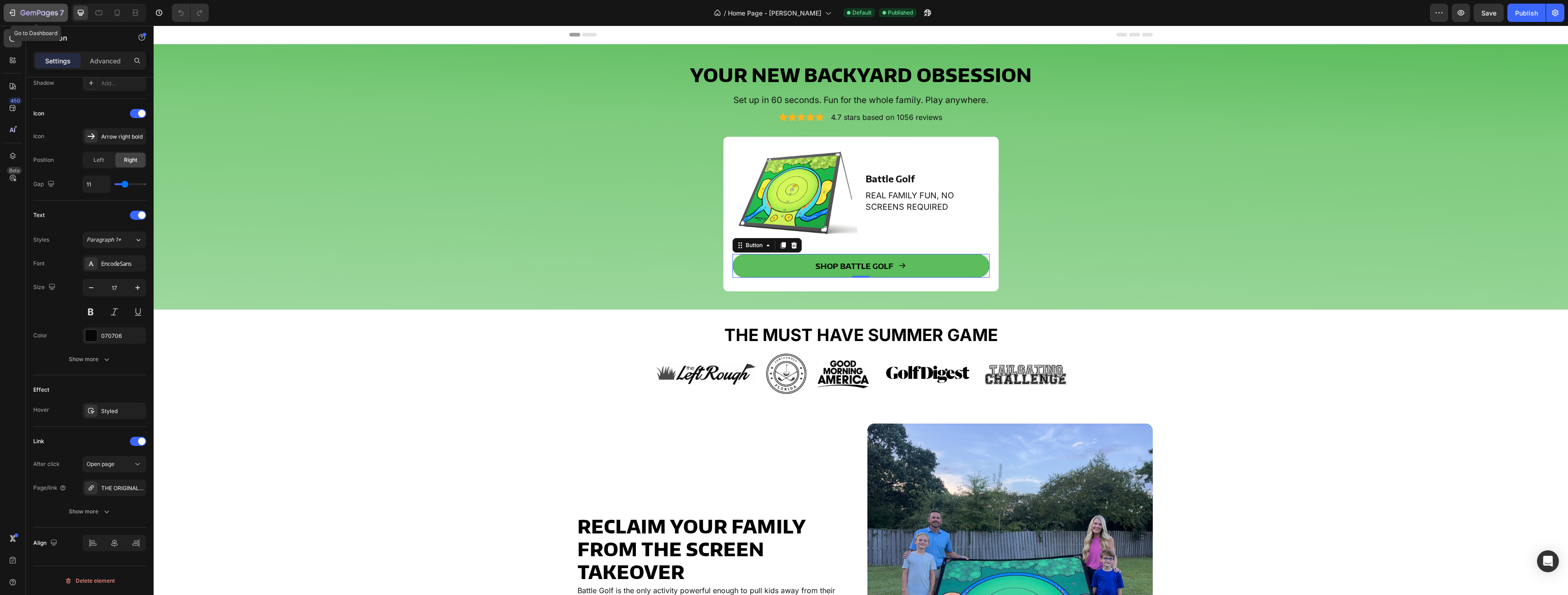
click at [18, 14] on div "7" at bounding box center [36, 12] width 56 height 11
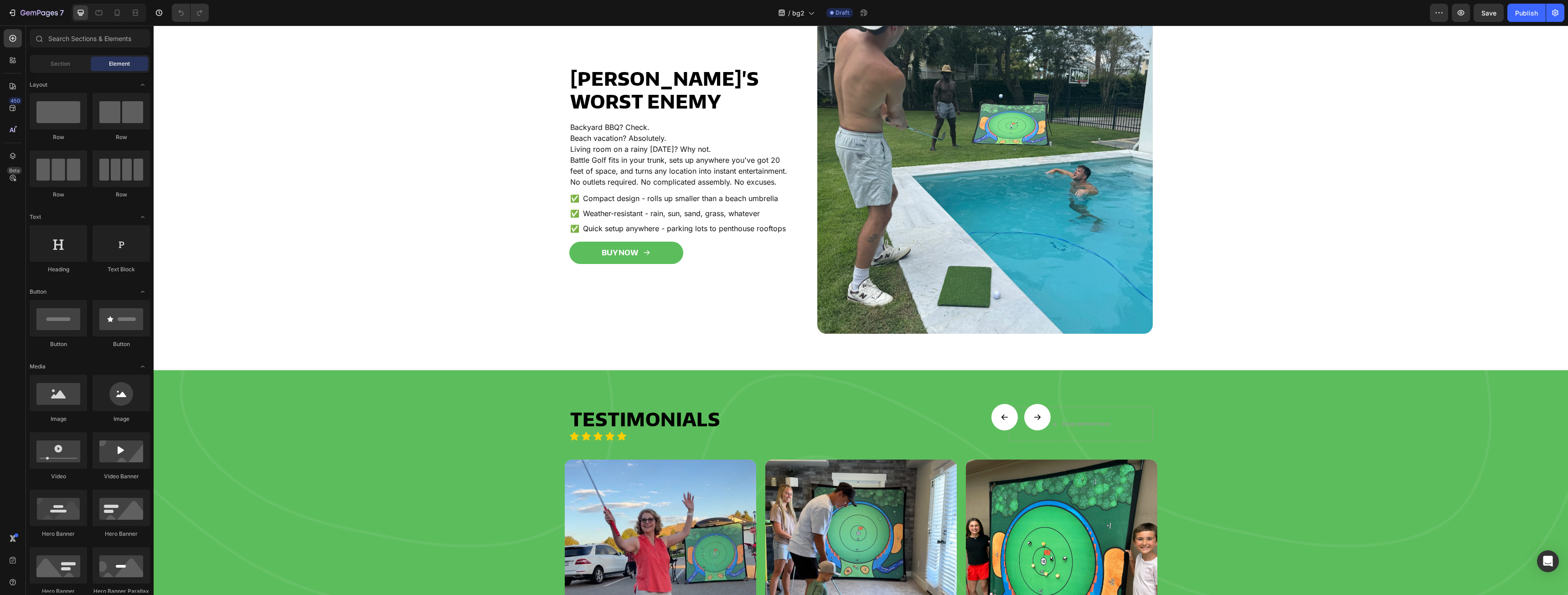
scroll to position [1641, 0]
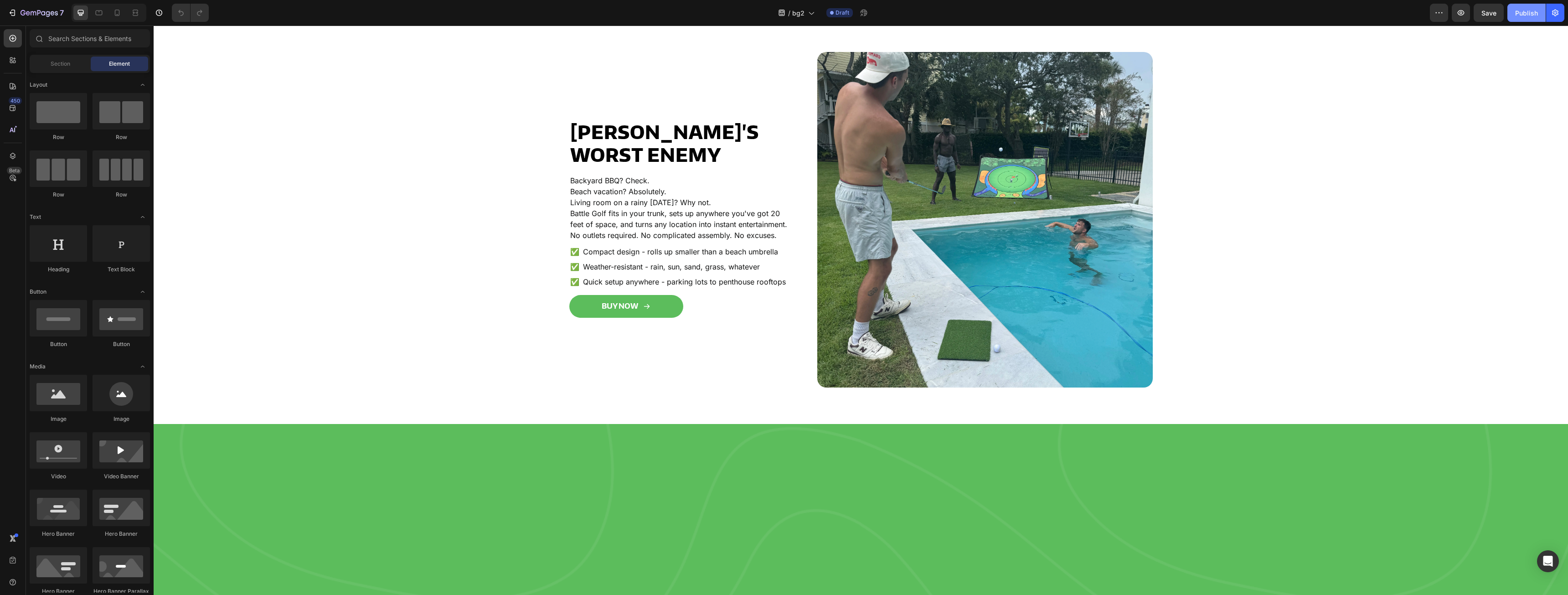
click at [1530, 15] on div "Publish" at bounding box center [1526, 13] width 23 height 9
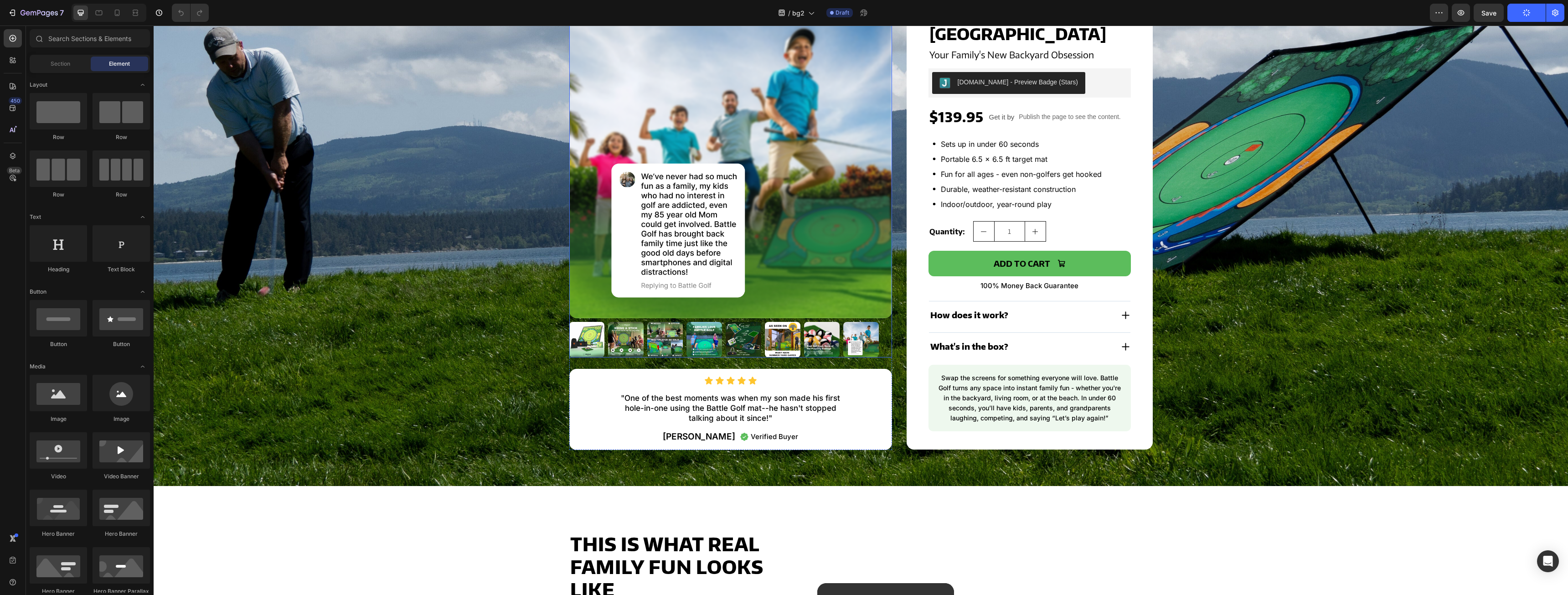
scroll to position [0, 0]
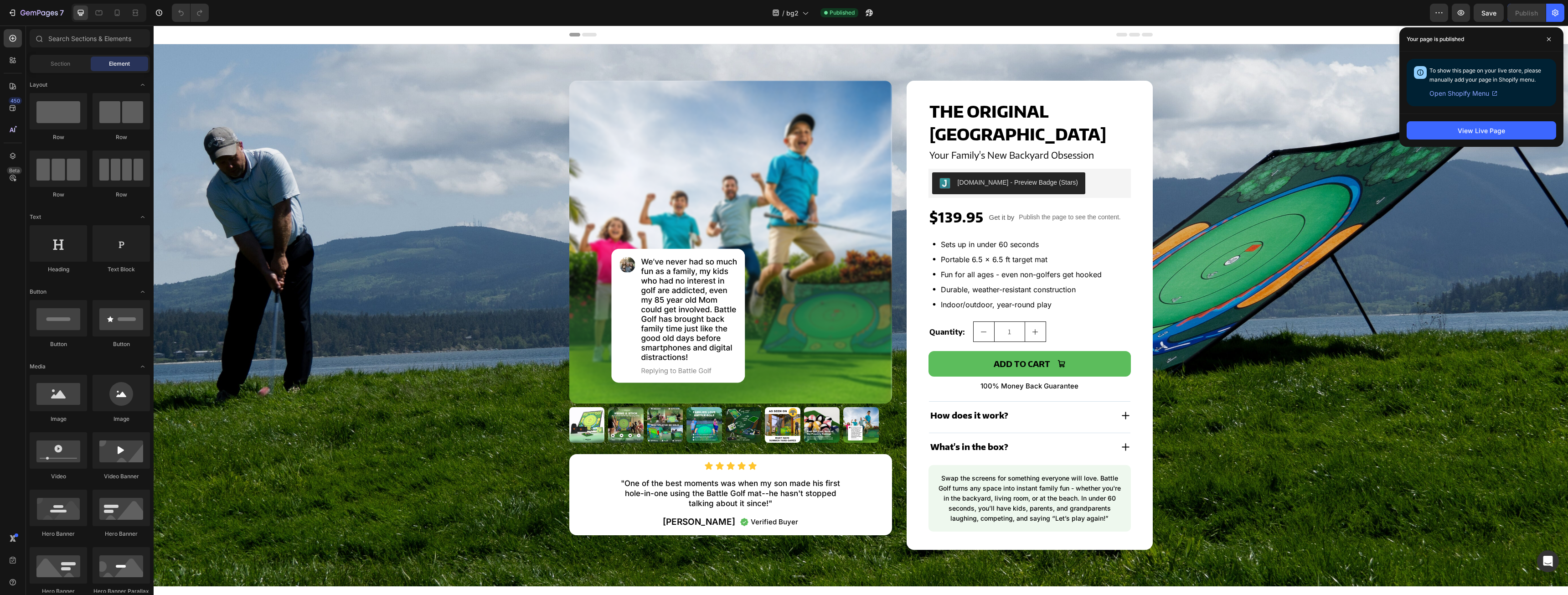
click at [1478, 92] on span "Open Shopify Menu" at bounding box center [1459, 94] width 59 height 11
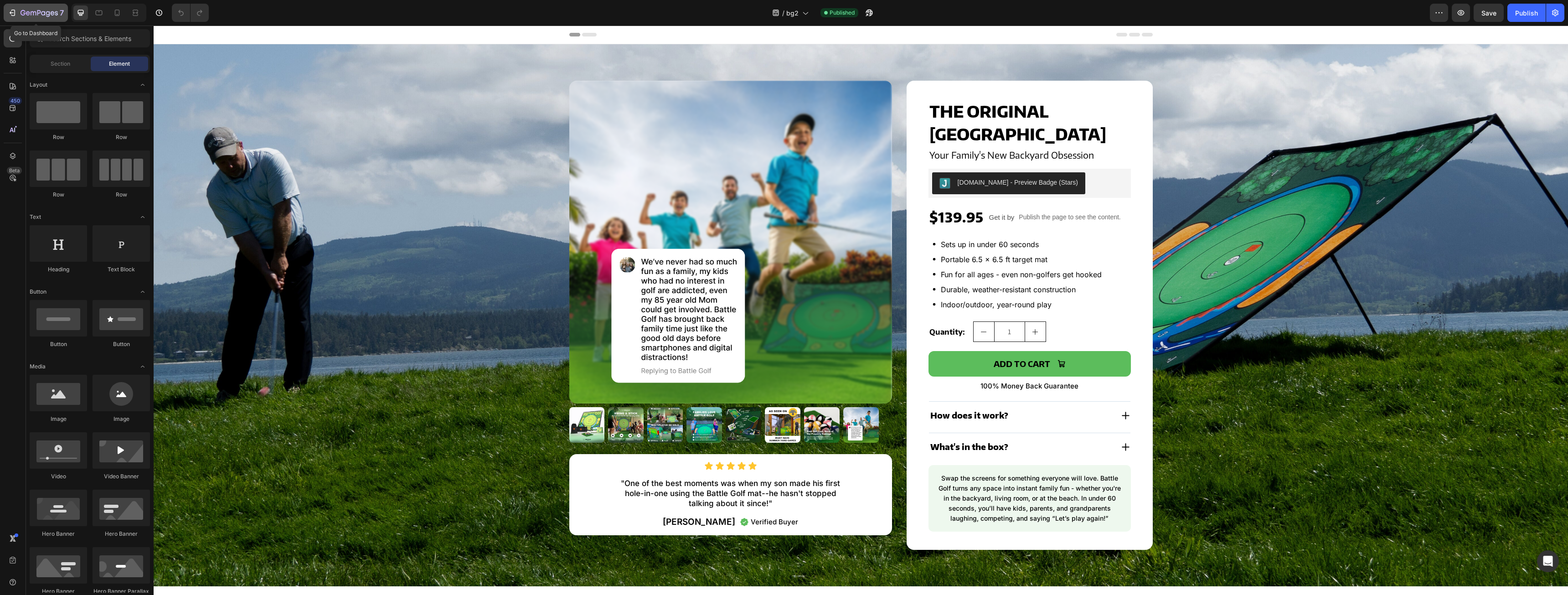
click at [21, 10] on icon "button" at bounding box center [39, 13] width 37 height 8
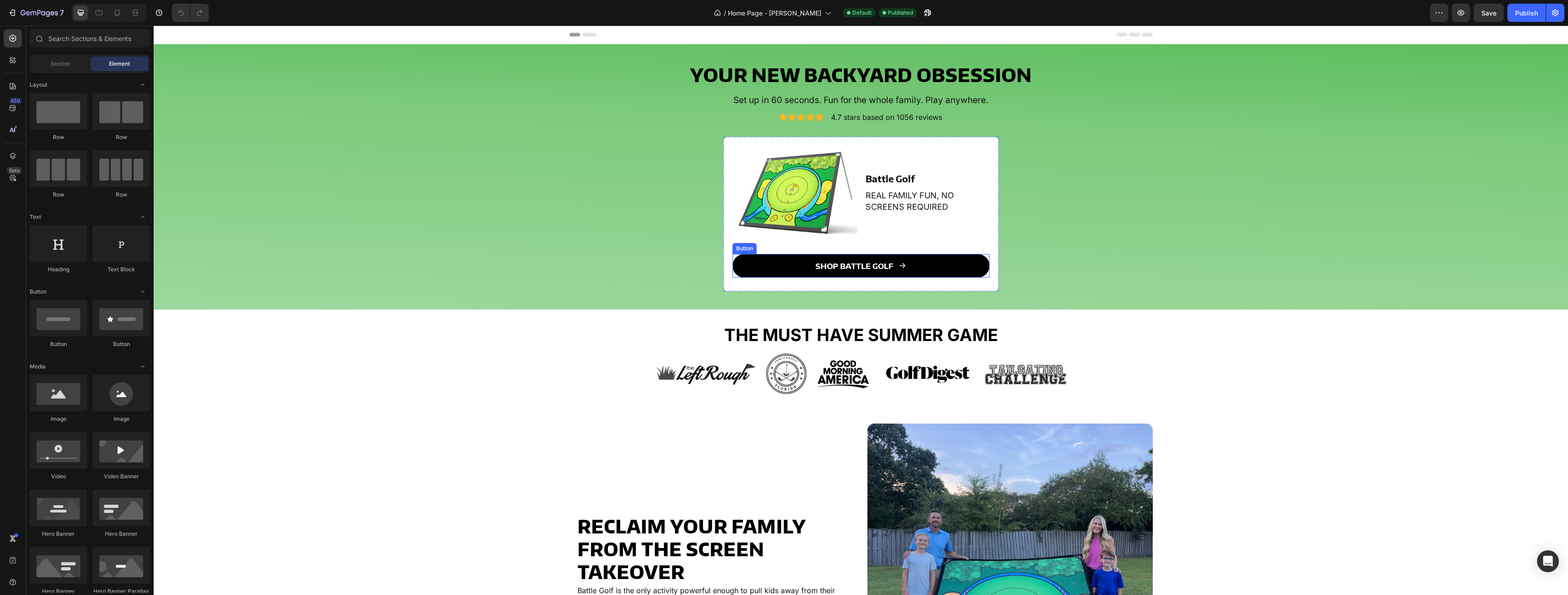
click at [922, 266] on link "Shop Battle Golf" at bounding box center [861, 265] width 257 height 23
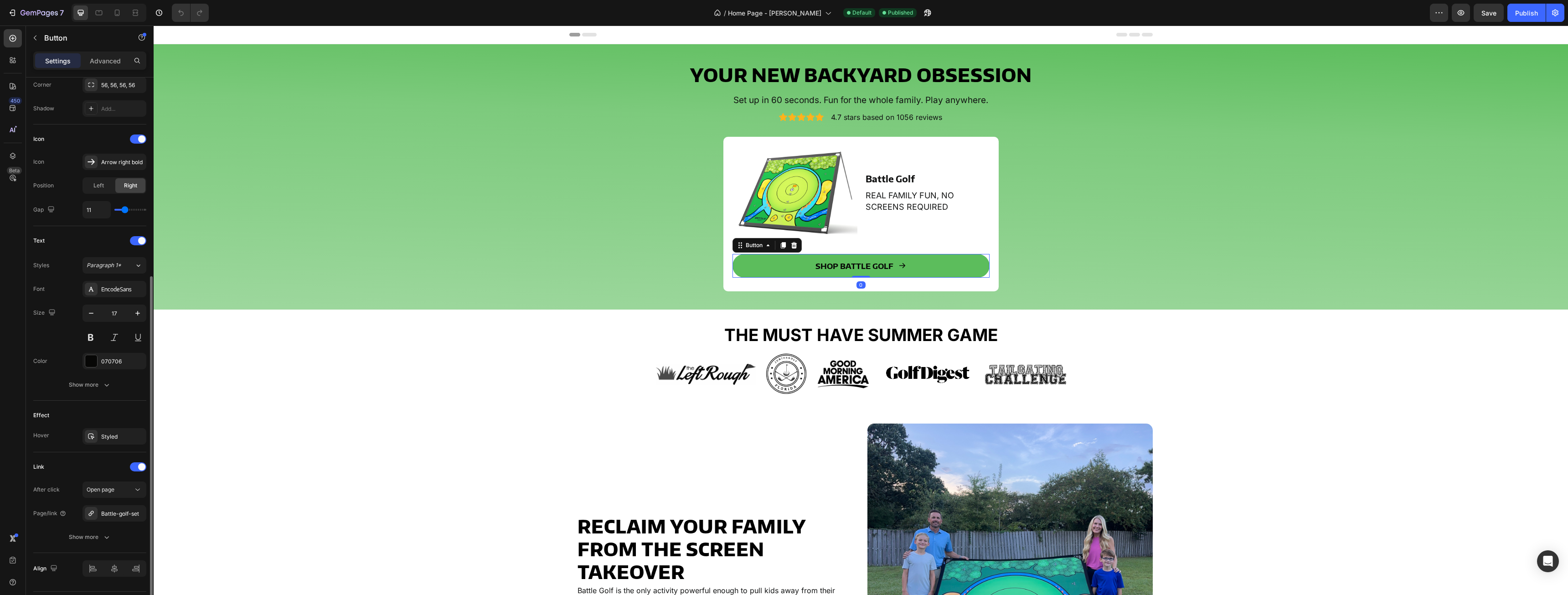
scroll to position [254, 0]
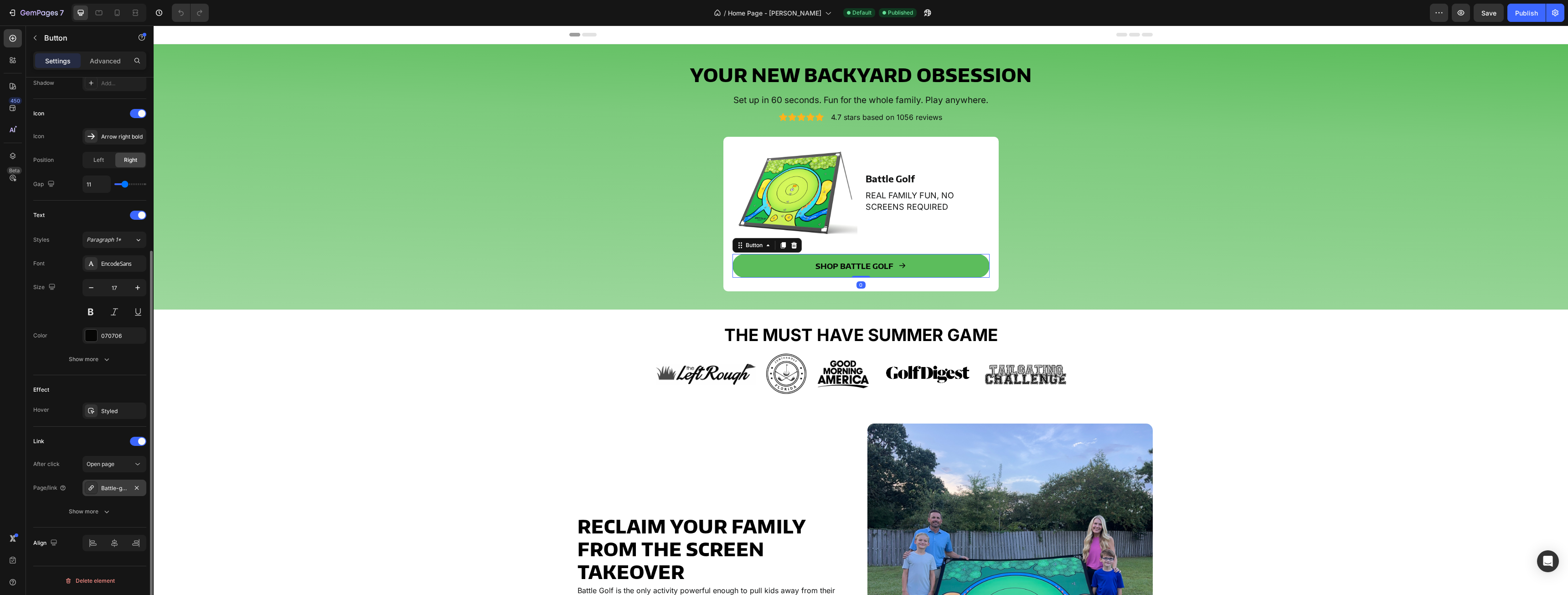
click at [121, 489] on div "Battle-golf-set" at bounding box center [115, 488] width 27 height 9
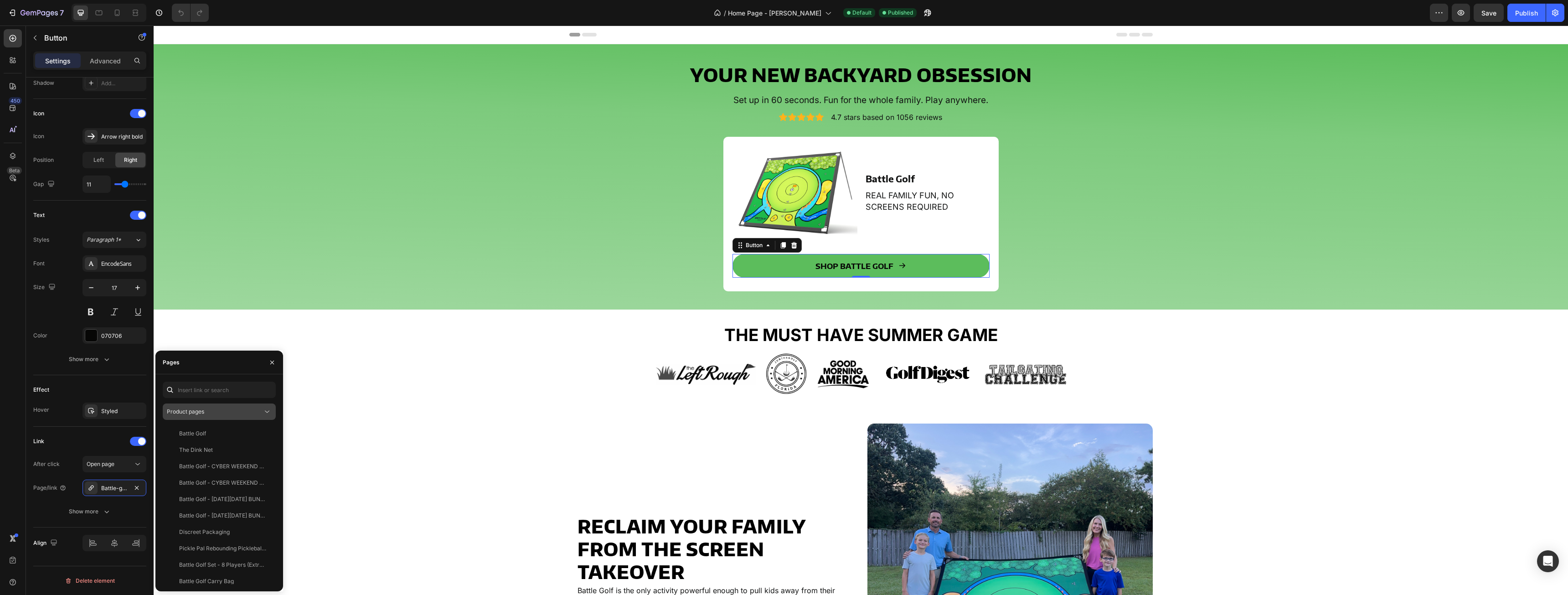
click at [239, 411] on div "Product pages" at bounding box center [215, 412] width 96 height 9
click at [206, 435] on span "Landing pages" at bounding box center [204, 433] width 37 height 9
click at [205, 579] on div "bg2" at bounding box center [217, 575] width 102 height 9
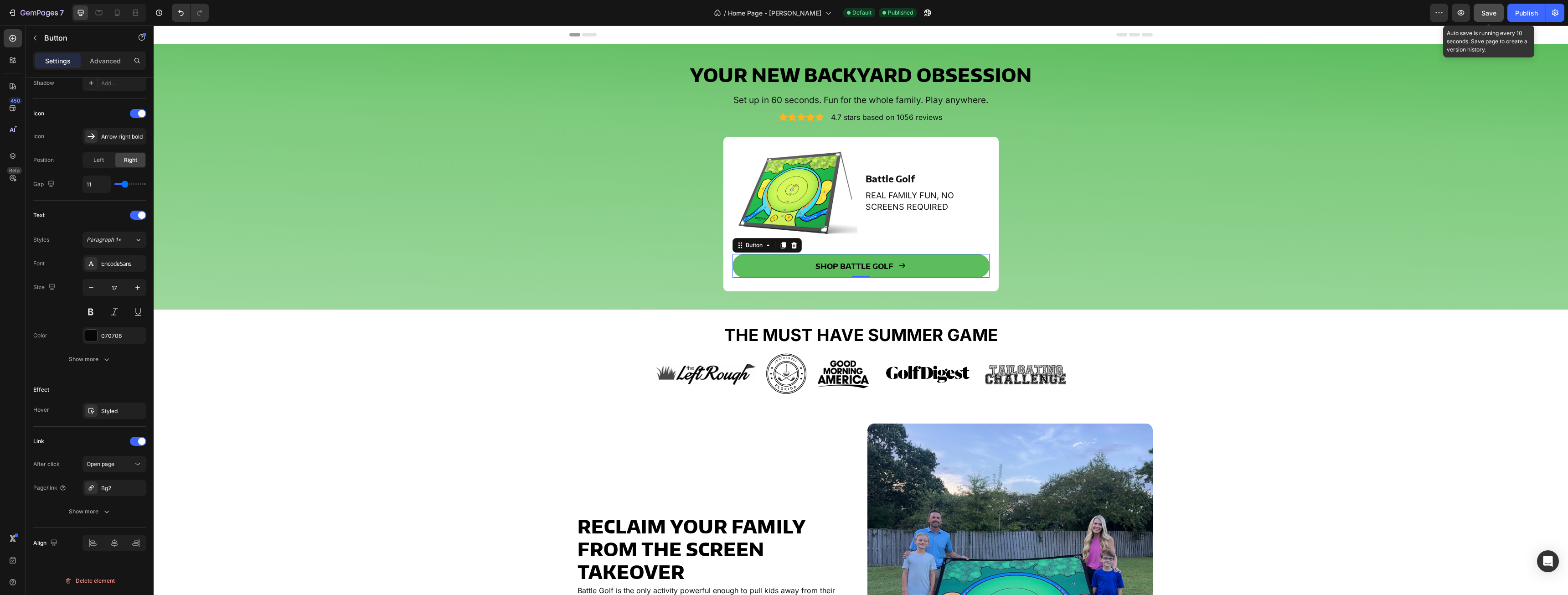
click at [1502, 9] on button "Save" at bounding box center [1488, 12] width 30 height 18
click at [1524, 15] on div "Publish" at bounding box center [1526, 13] width 23 height 9
click at [29, 12] on icon "button" at bounding box center [39, 13] width 37 height 8
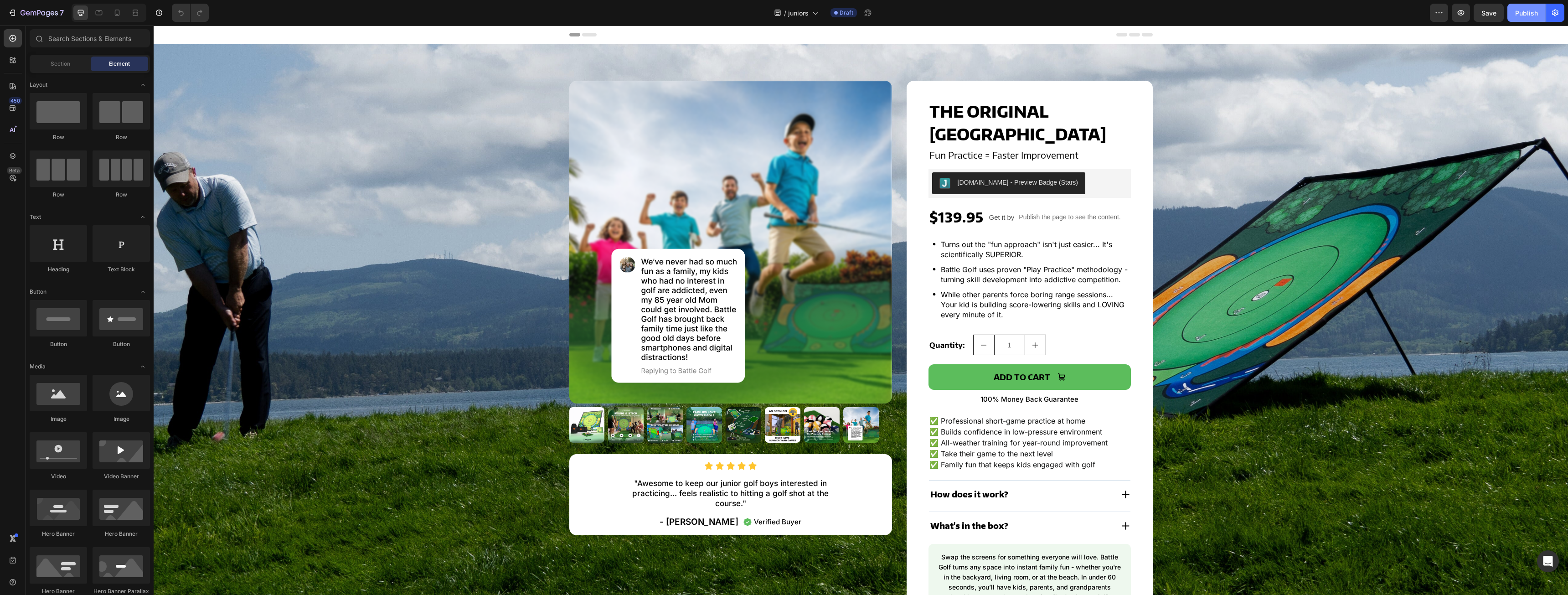
click at [1531, 10] on div "Publish" at bounding box center [1526, 13] width 23 height 9
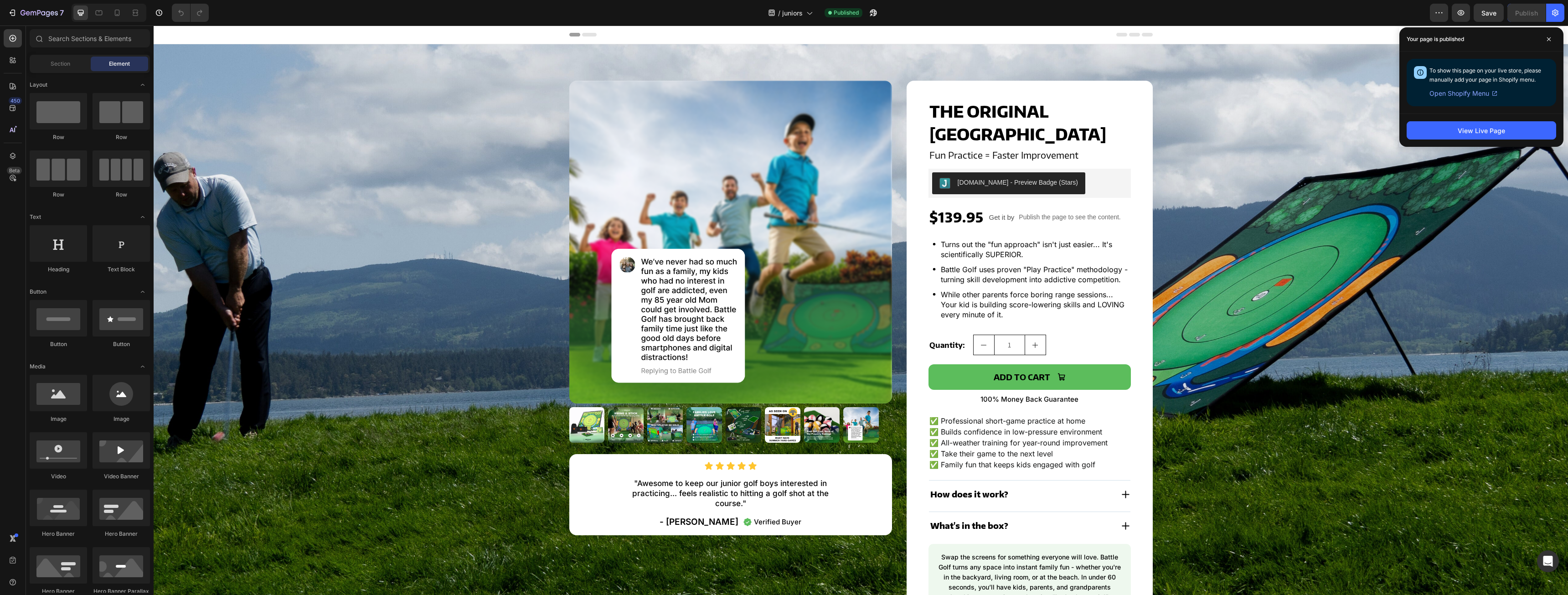
click at [1466, 94] on span "Open Shopify Menu" at bounding box center [1459, 94] width 59 height 11
